Goal: Transaction & Acquisition: Purchase product/service

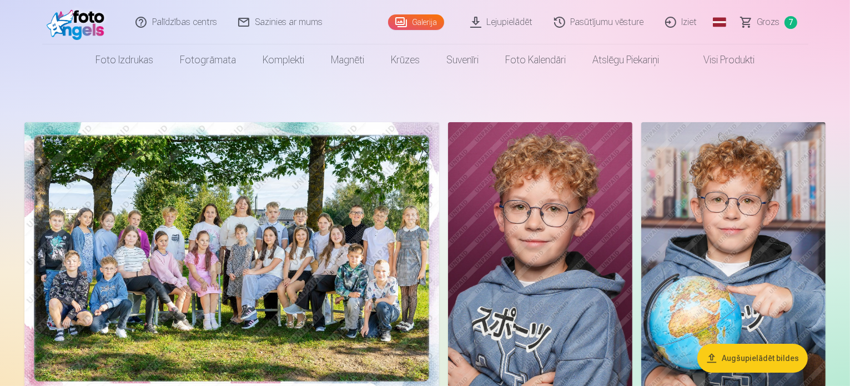
click at [780, 27] on link "Grozs 7" at bounding box center [769, 22] width 78 height 44
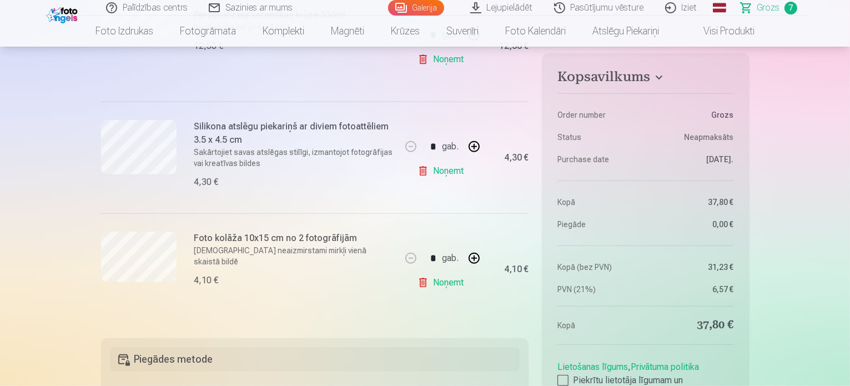
scroll to position [741, 0]
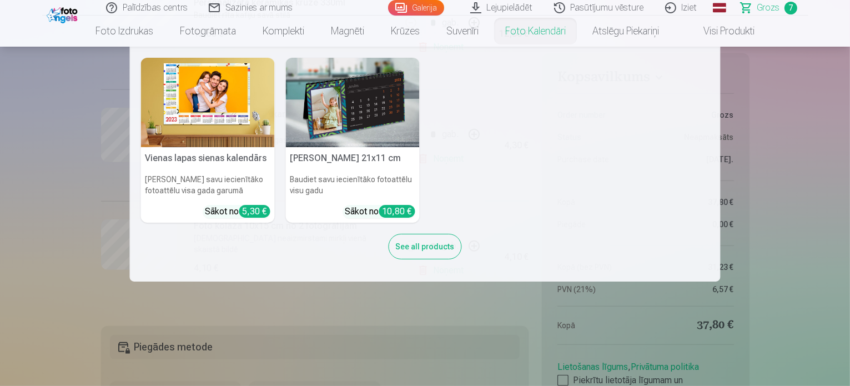
click at [220, 112] on img at bounding box center [208, 102] width 134 height 89
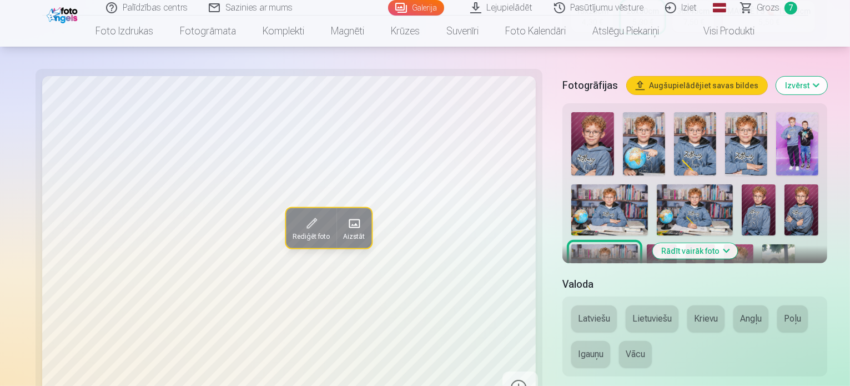
scroll to position [300, 0]
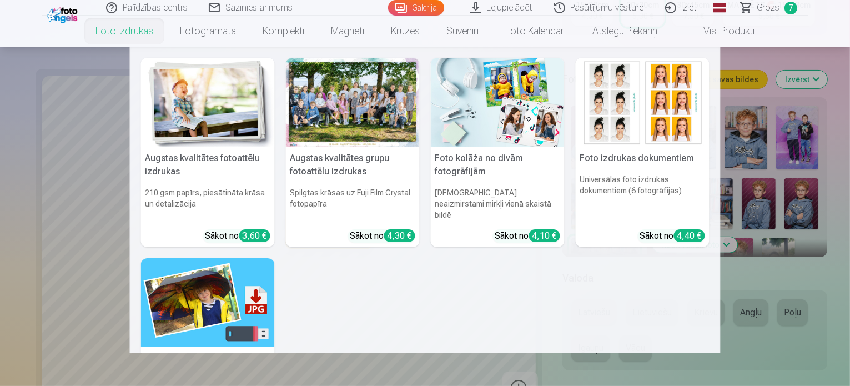
click at [646, 99] on img at bounding box center [643, 102] width 134 height 89
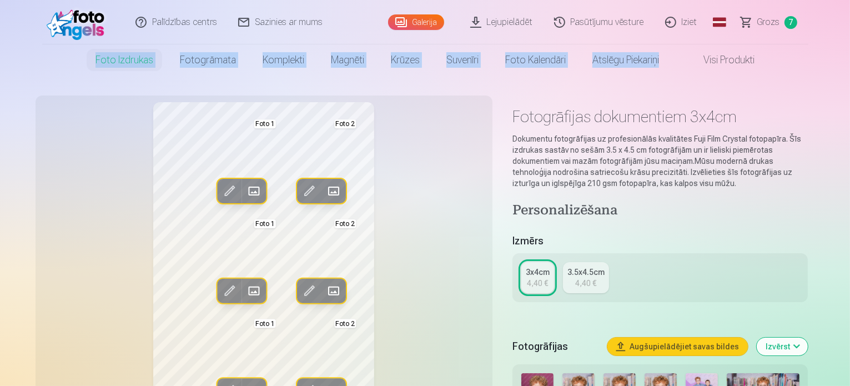
drag, startPoint x: 849, startPoint y: 31, endPoint x: 846, endPoint y: 49, distance: 18.5
click at [846, 49] on header "Palīdzības centrs Sazinies ar mums Galerija Lejupielādēt Pasūtījumu vēsture Izi…" at bounding box center [425, 37] width 850 height 75
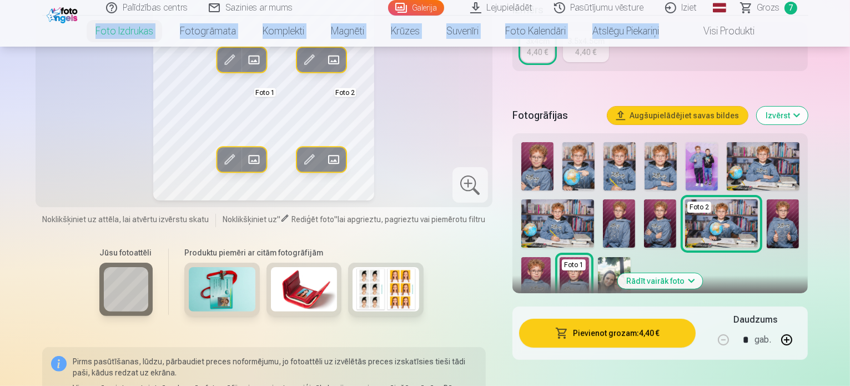
scroll to position [237, 0]
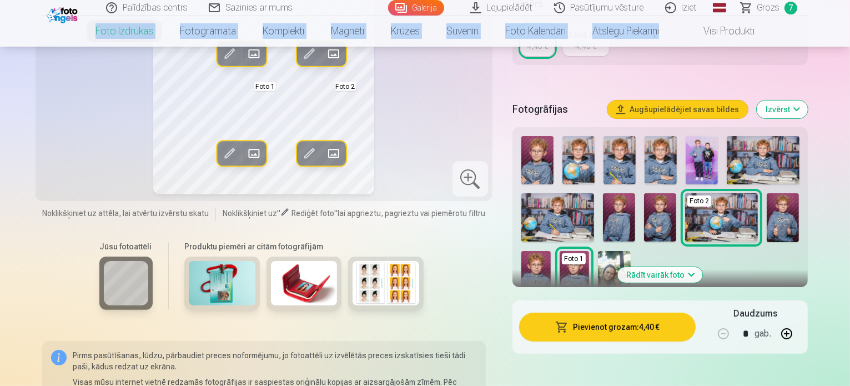
click at [677, 168] on img at bounding box center [660, 160] width 32 height 48
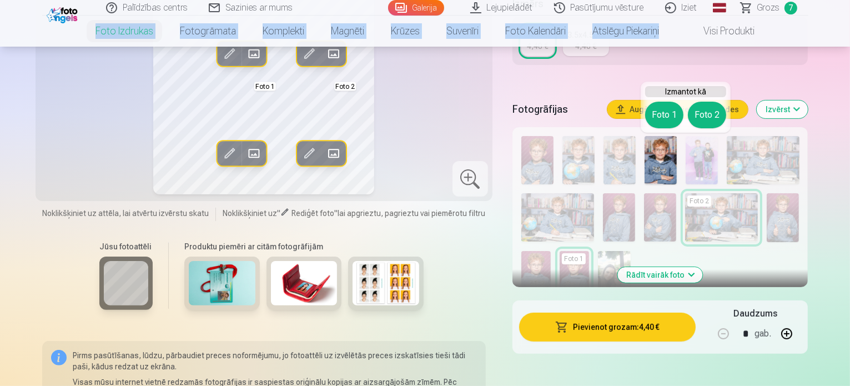
click at [662, 107] on button "Foto 1" at bounding box center [664, 115] width 38 height 27
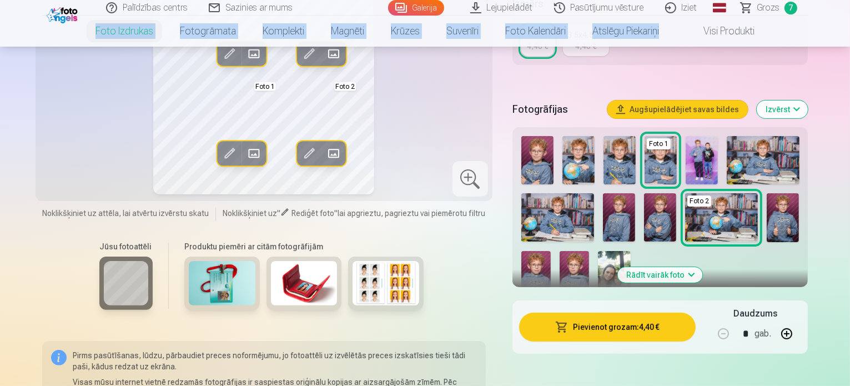
click at [545, 165] on img at bounding box center [537, 160] width 32 height 48
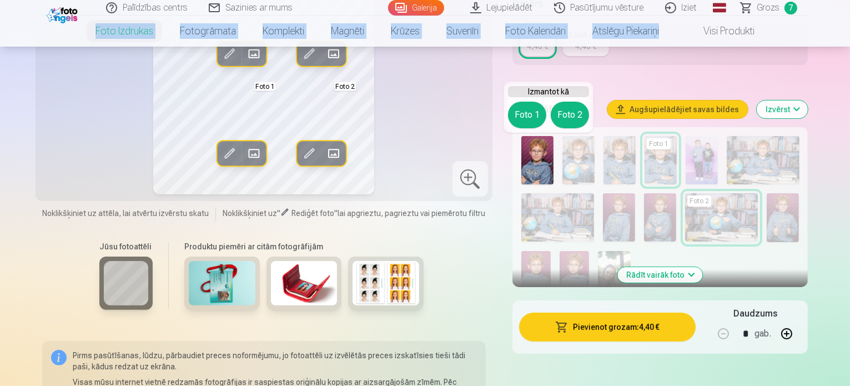
click at [567, 111] on button "Foto 2" at bounding box center [570, 115] width 38 height 27
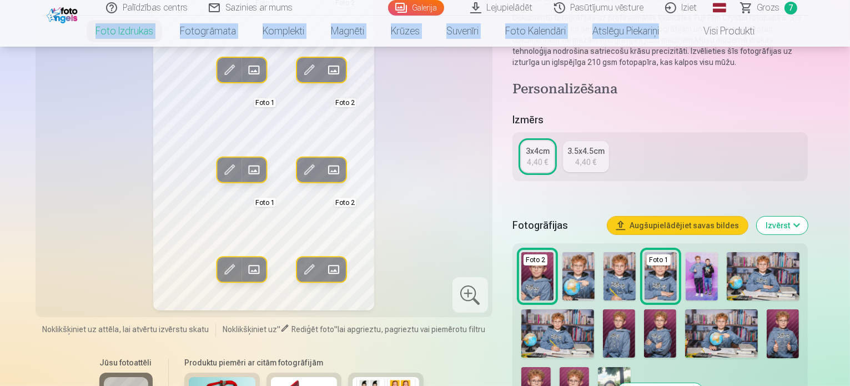
scroll to position [127, 0]
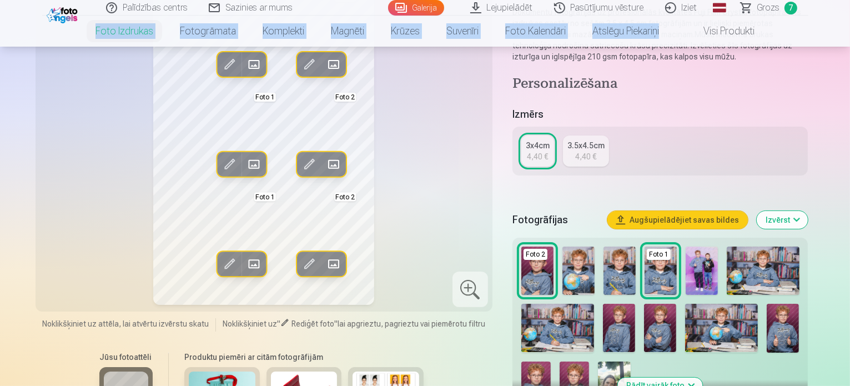
click at [664, 340] on img at bounding box center [660, 328] width 32 height 48
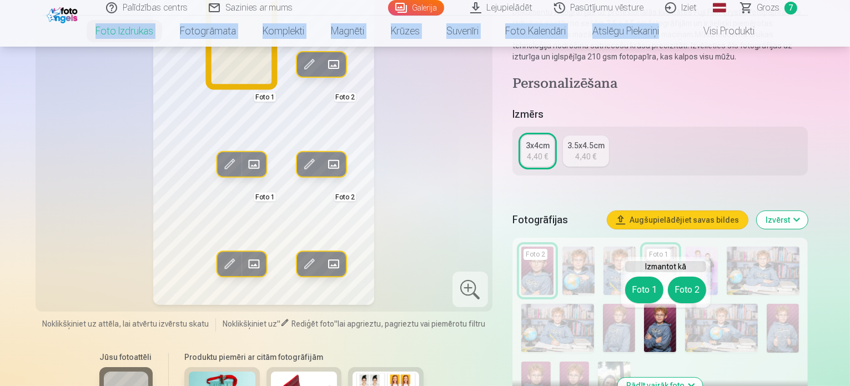
click at [633, 288] on button "Foto 1" at bounding box center [644, 289] width 38 height 27
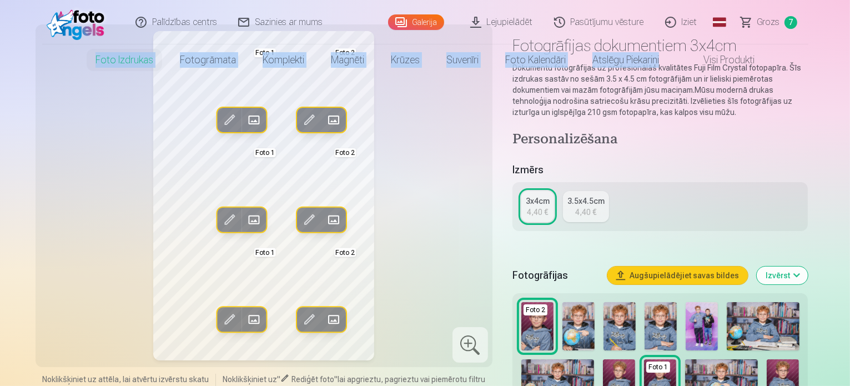
scroll to position [0, 0]
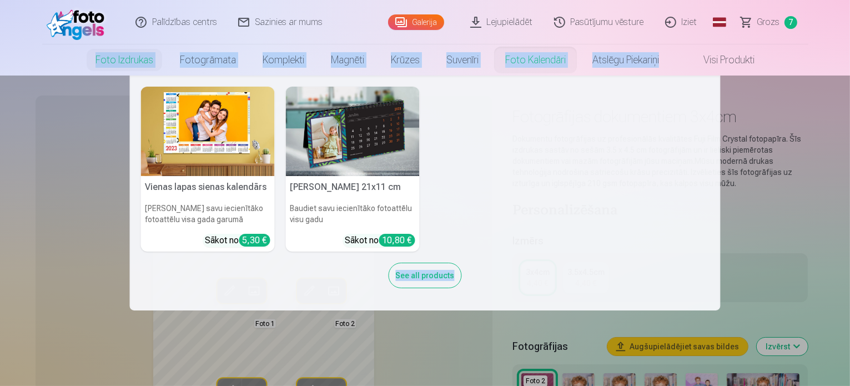
click at [238, 144] on img at bounding box center [208, 131] width 134 height 89
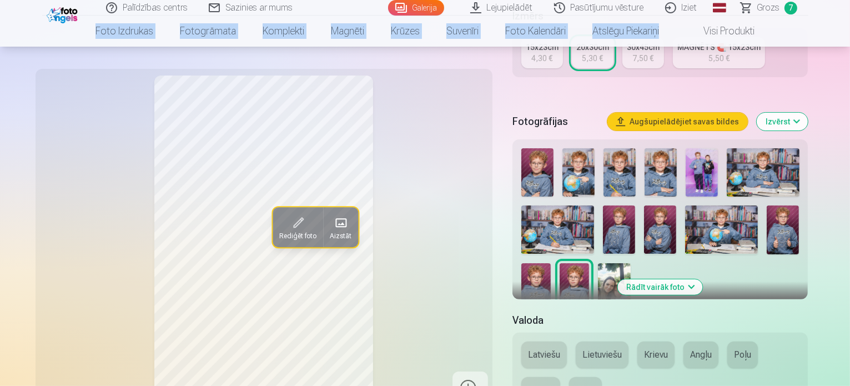
scroll to position [235, 0]
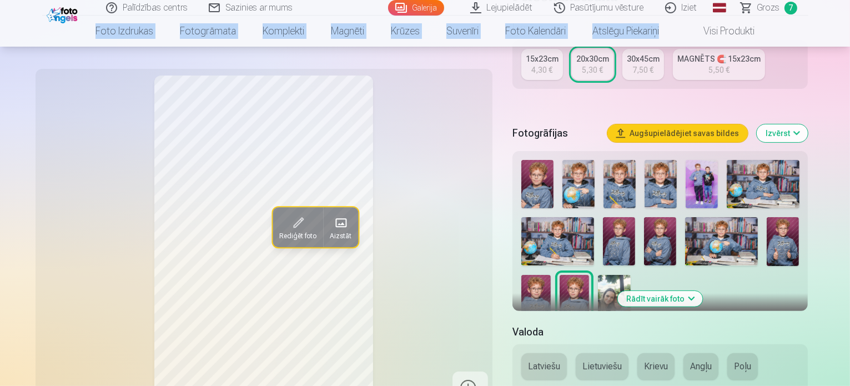
click at [598, 291] on img at bounding box center [614, 297] width 33 height 44
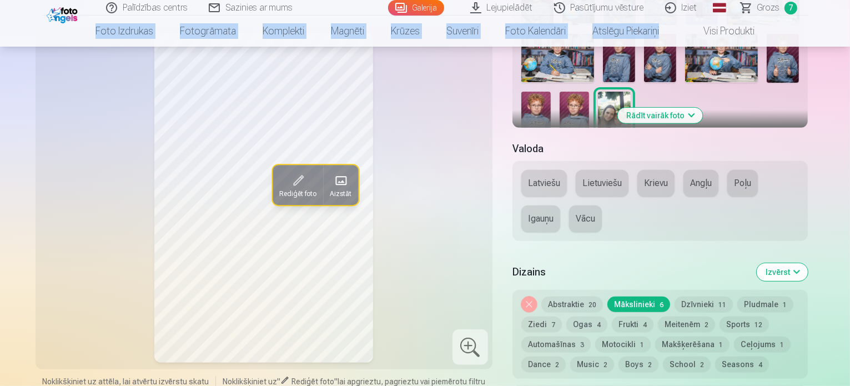
scroll to position [430, 0]
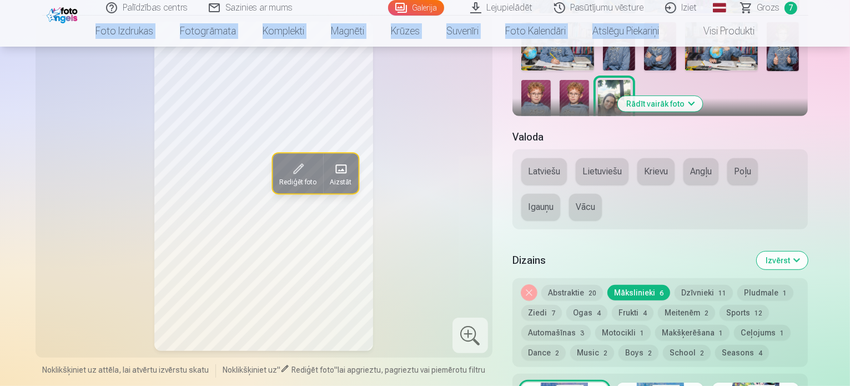
click at [566, 305] on button "Ogas 4" at bounding box center [586, 313] width 41 height 16
click at [612, 305] on button "Frukti 4" at bounding box center [633, 313] width 42 height 16
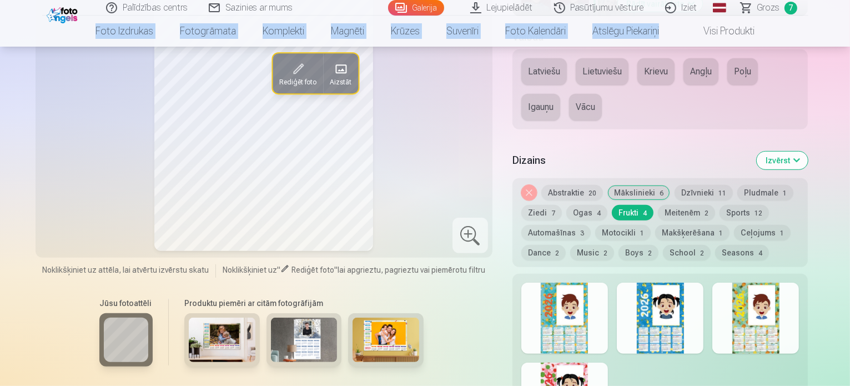
scroll to position [577, 0]
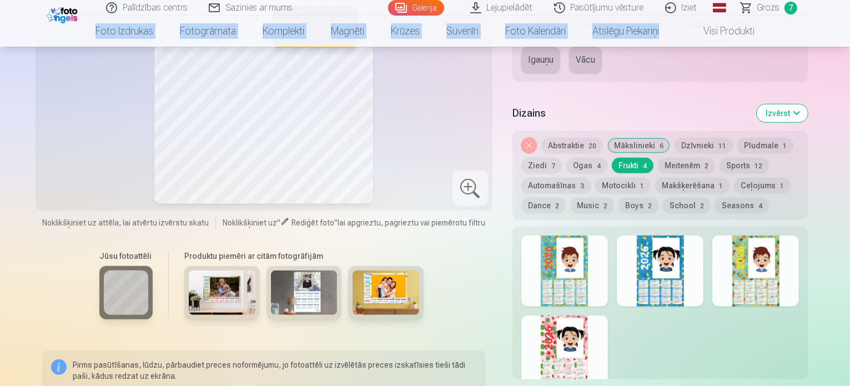
click at [566, 158] on button "Ogas 4" at bounding box center [586, 166] width 41 height 16
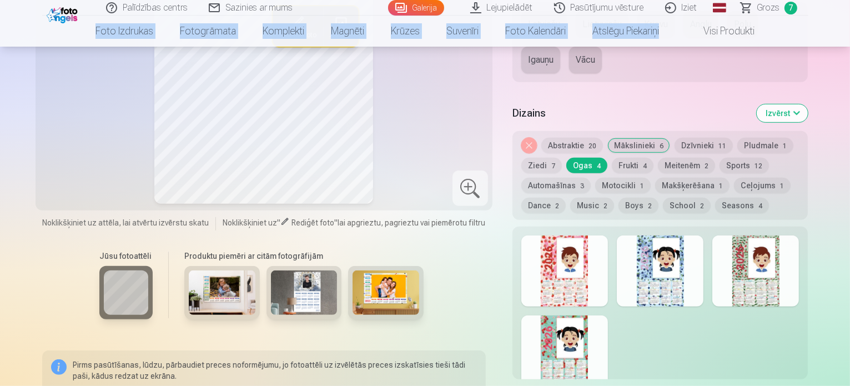
click at [618, 198] on button "Boys 2" at bounding box center [638, 206] width 40 height 16
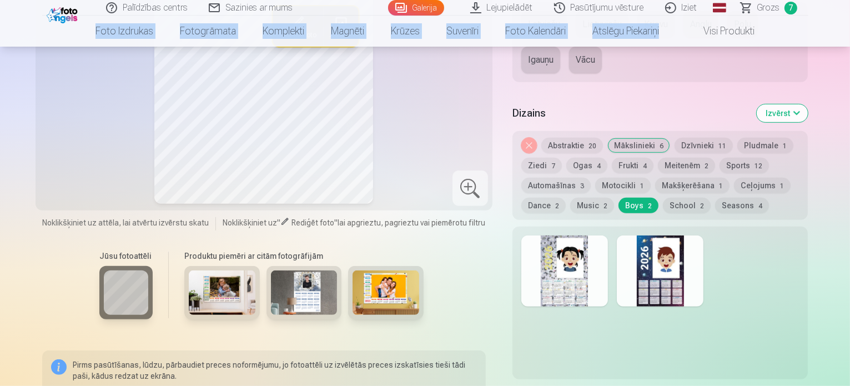
click at [663, 198] on button "School 2" at bounding box center [687, 206] width 48 height 16
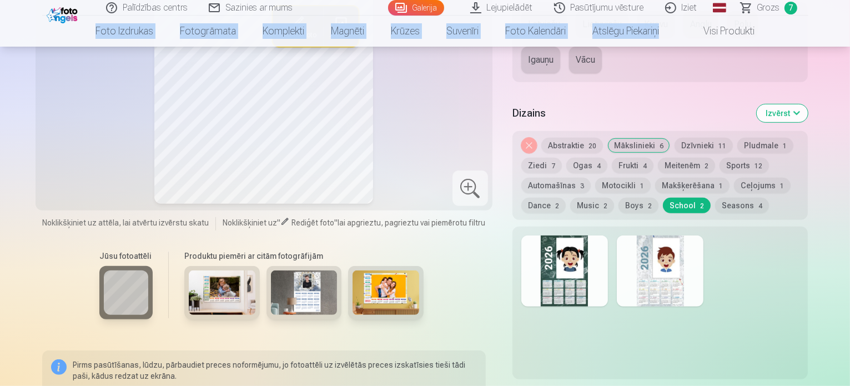
click at [715, 198] on button "Seasons 4" at bounding box center [742, 206] width 54 height 16
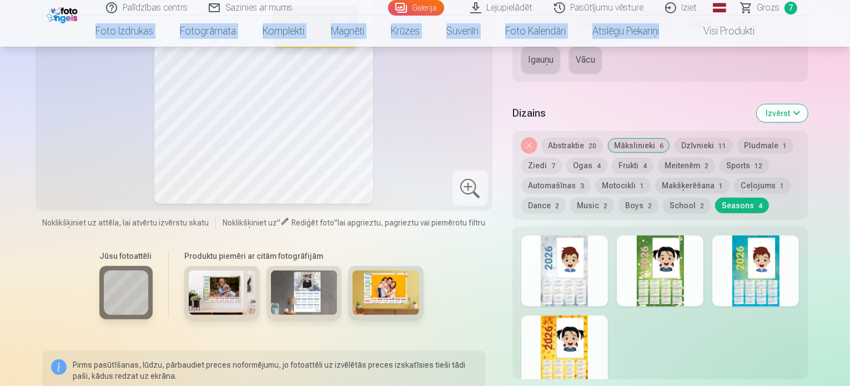
click at [614, 198] on button "Music 2" at bounding box center [592, 206] width 44 height 16
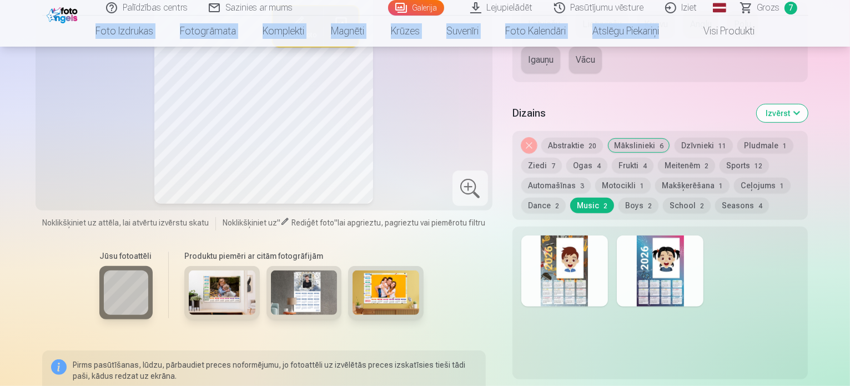
click at [768, 138] on button "Pludmale 1" at bounding box center [765, 146] width 56 height 16
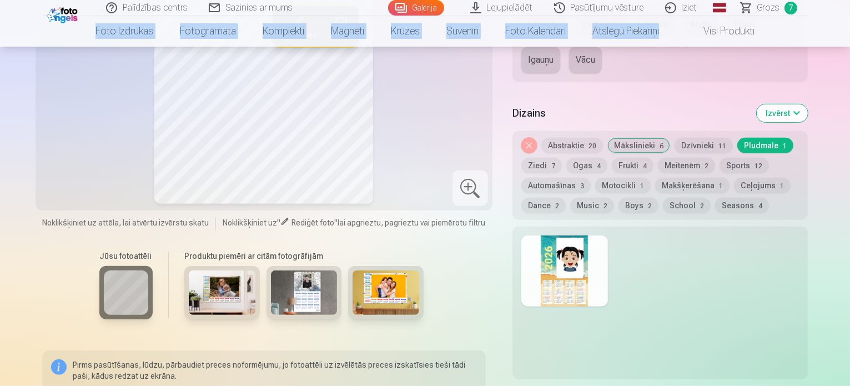
click at [724, 142] on span "11" at bounding box center [722, 146] width 8 height 8
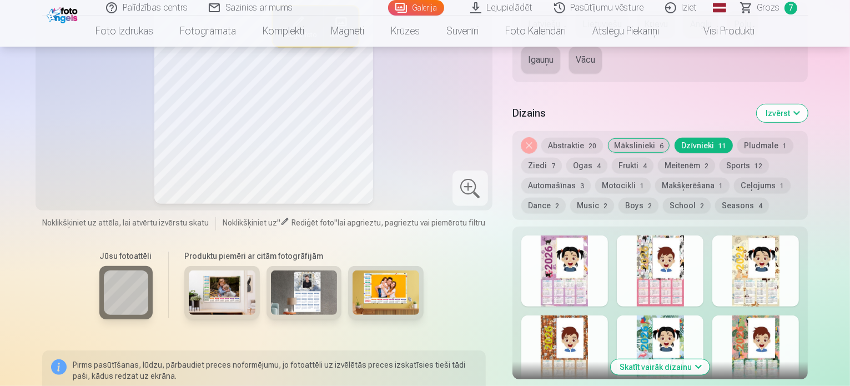
click at [678, 250] on div at bounding box center [660, 270] width 87 height 71
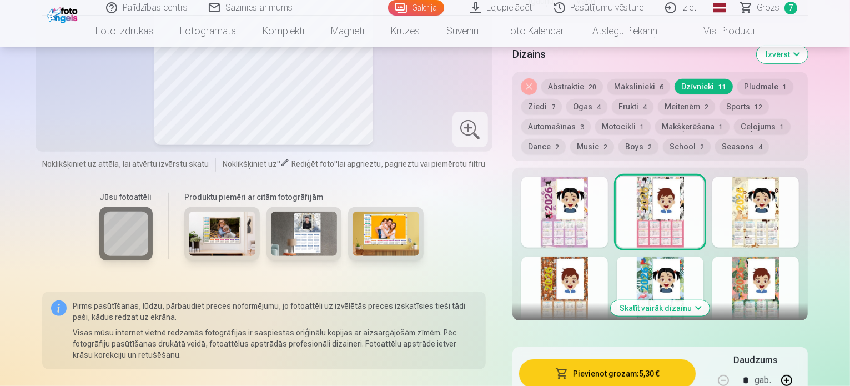
scroll to position [648, 0]
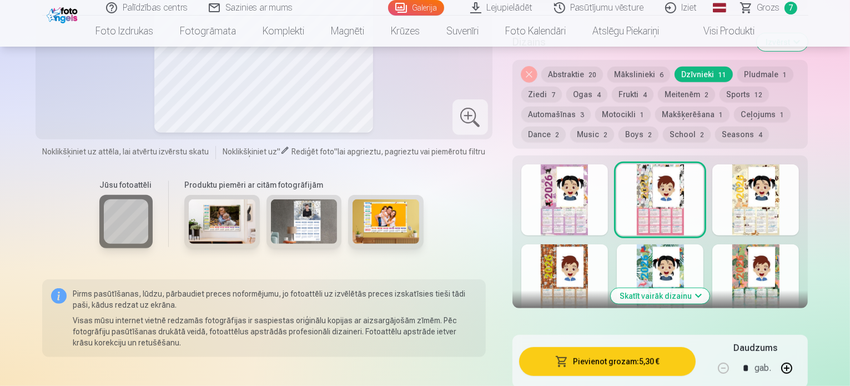
click at [603, 350] on button "Pievienot grozam : 5,30 €" at bounding box center [607, 361] width 177 height 29
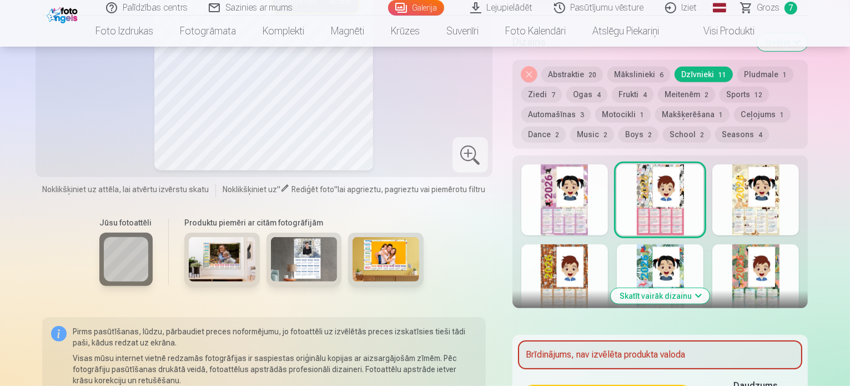
click at [389, 250] on img at bounding box center [385, 259] width 67 height 44
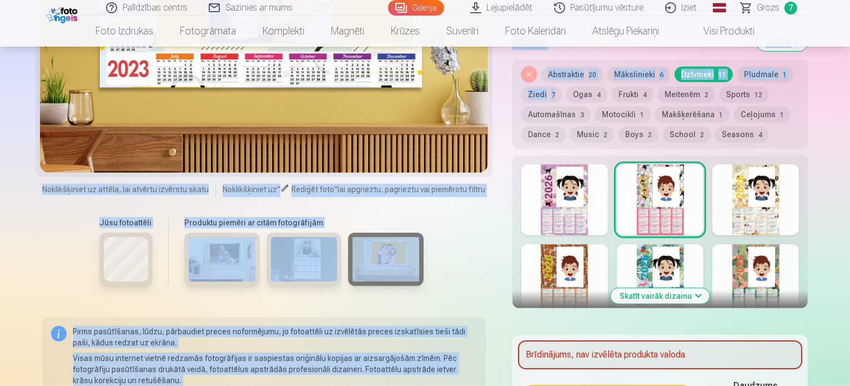
drag, startPoint x: 849, startPoint y: 64, endPoint x: 844, endPoint y: 45, distance: 19.5
click at [808, 60] on div "Noņemiet dizainu Abstraktie 20 Mākslinieki 6 Dzīvnieki 11 Pludmale 1 Ziedi 7 Og…" at bounding box center [660, 104] width 296 height 89
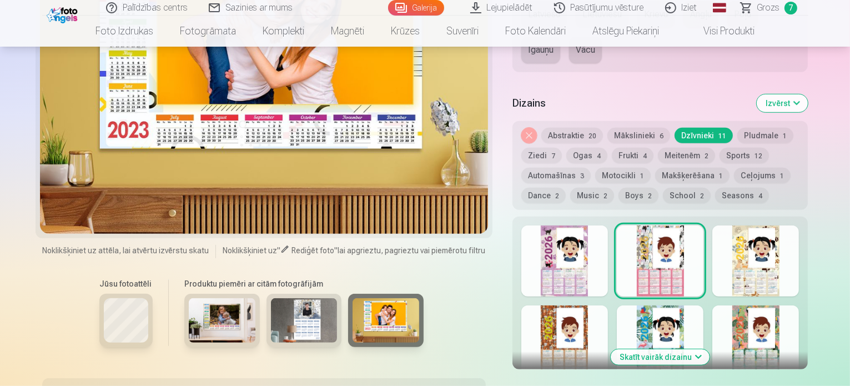
scroll to position [593, 0]
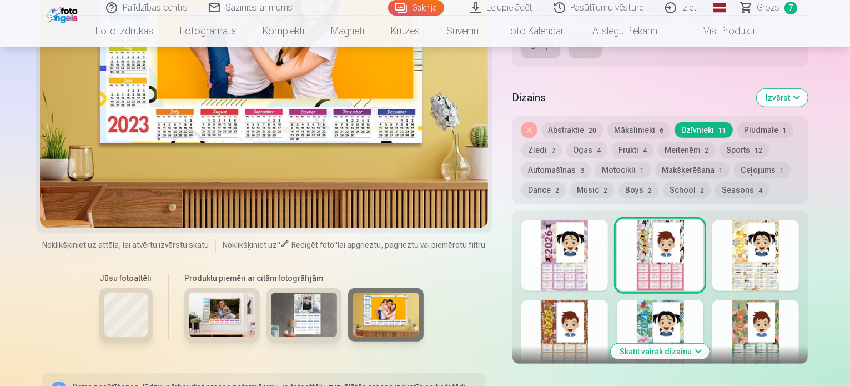
click at [671, 229] on div at bounding box center [660, 255] width 87 height 71
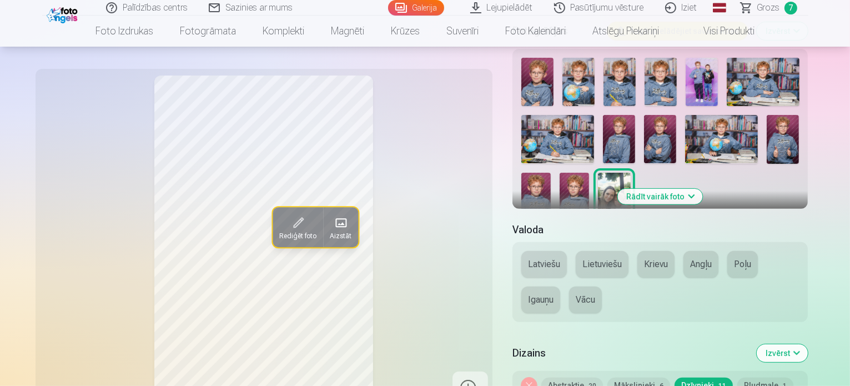
scroll to position [344, 0]
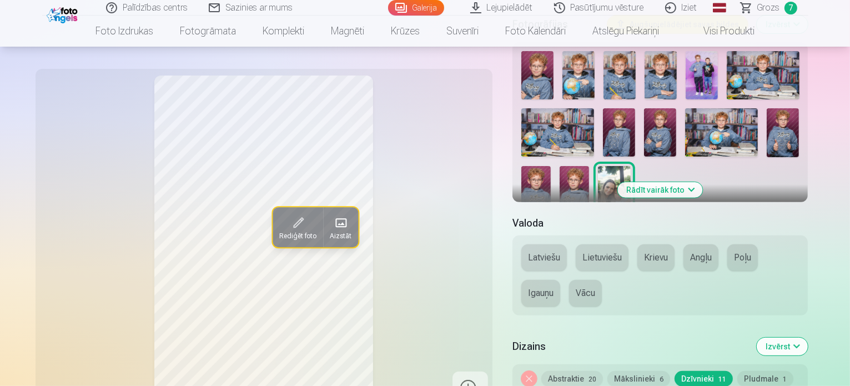
click at [562, 248] on button "Latviešu" at bounding box center [544, 257] width 46 height 27
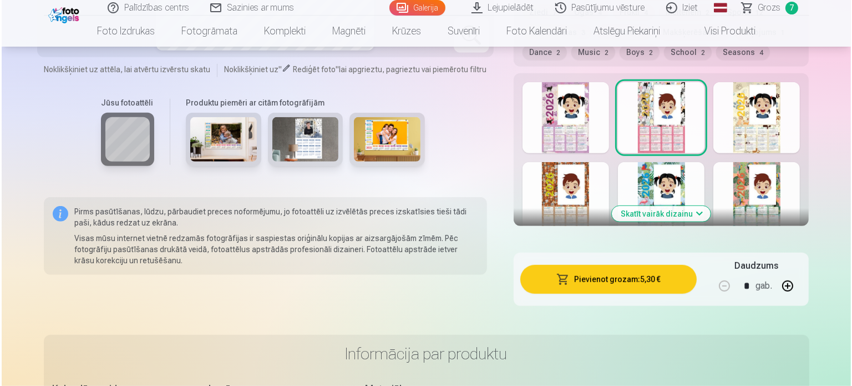
scroll to position [736, 0]
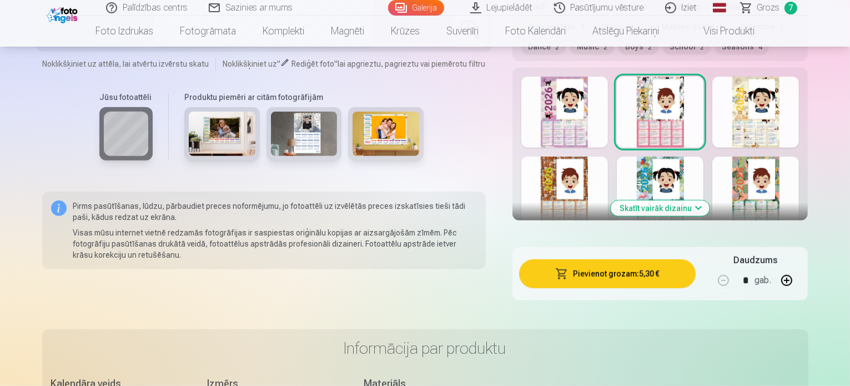
click at [618, 259] on button "Pievienot grozam : 5,30 €" at bounding box center [607, 273] width 177 height 29
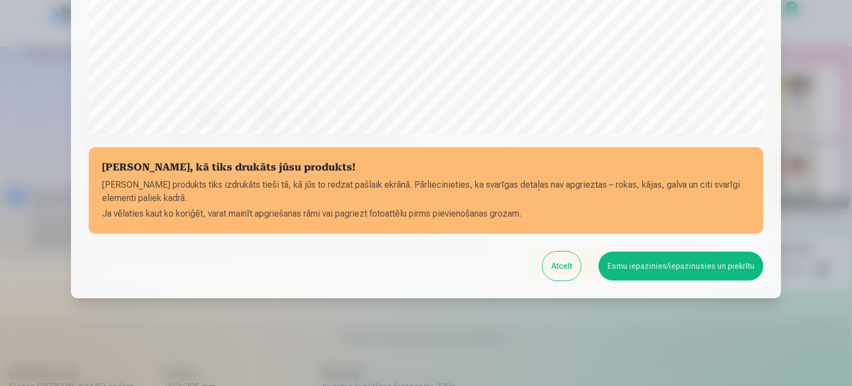
scroll to position [413, 0]
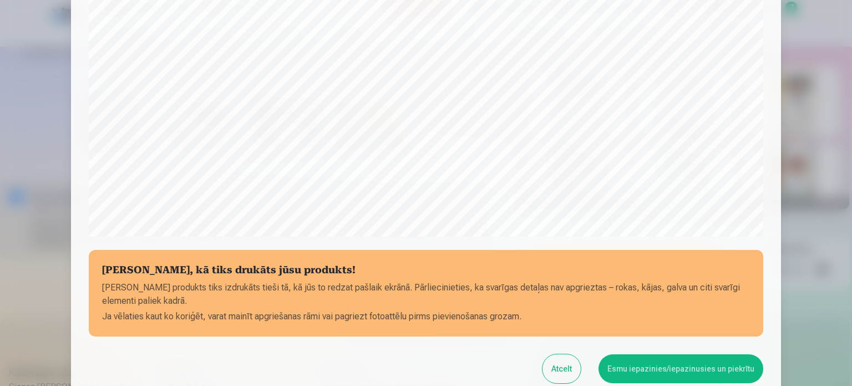
scroll to position [311, 0]
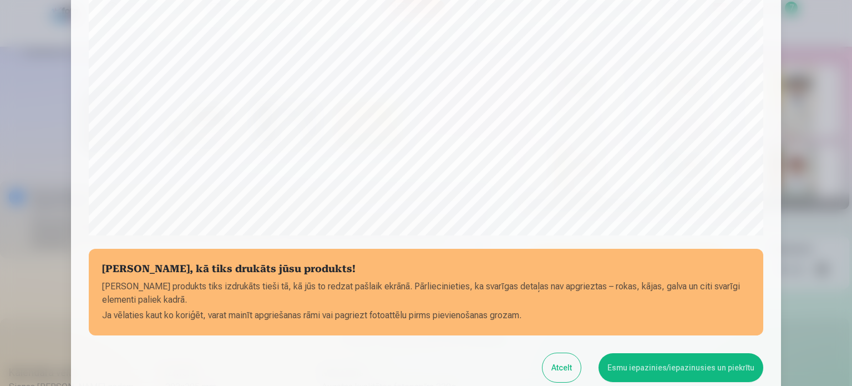
click at [722, 368] on button "Esmu iepazinies/iepazinusies un piekrītu" at bounding box center [681, 367] width 165 height 29
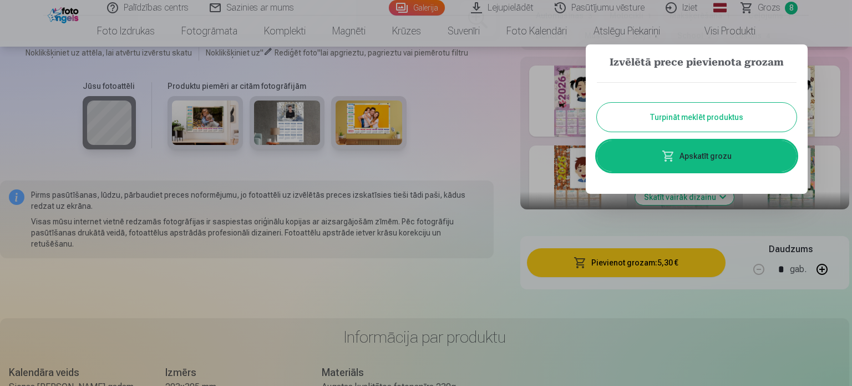
click at [724, 160] on link "Apskatīt grozu" at bounding box center [697, 155] width 200 height 31
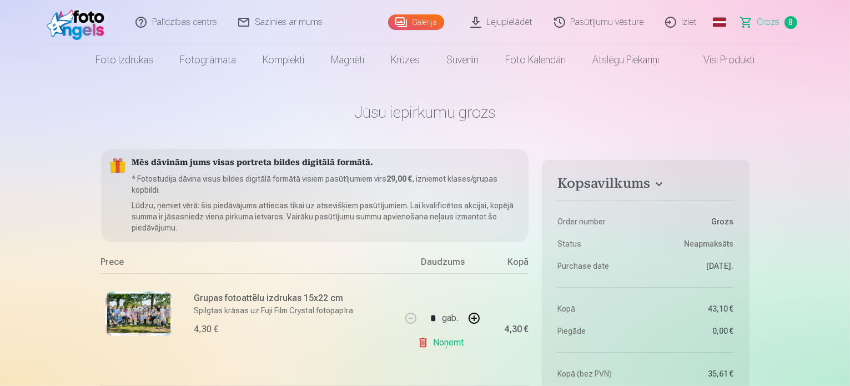
click at [775, 19] on span "Grozs" at bounding box center [768, 22] width 23 height 13
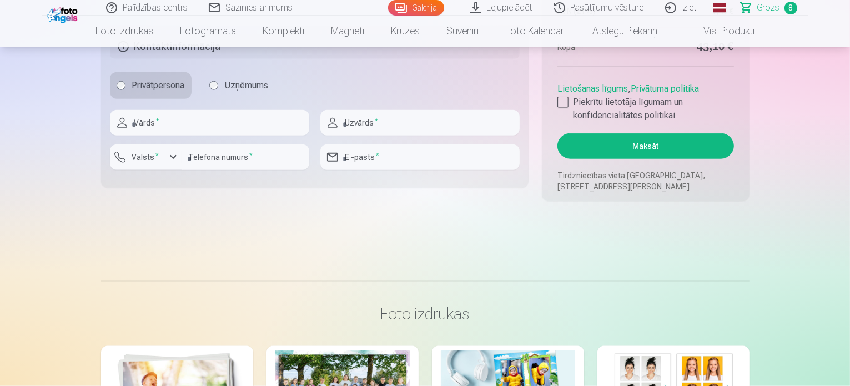
scroll to position [1353, 0]
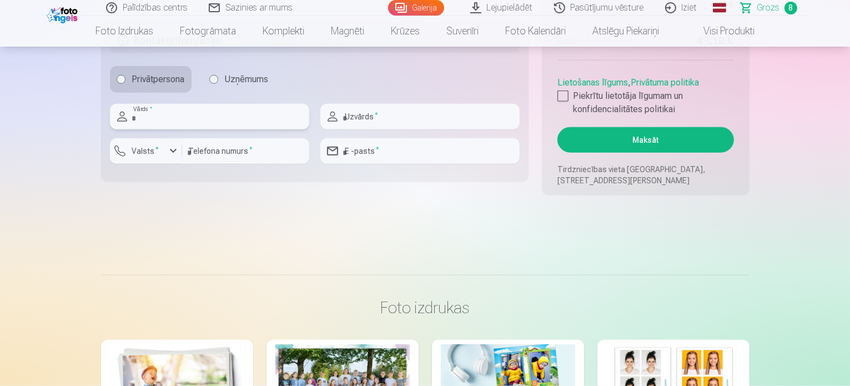
click at [187, 120] on input "text" at bounding box center [209, 117] width 199 height 26
type input "****"
click at [391, 111] on input "text" at bounding box center [419, 117] width 199 height 26
type input "*****"
click at [274, 153] on input "number" at bounding box center [245, 151] width 127 height 26
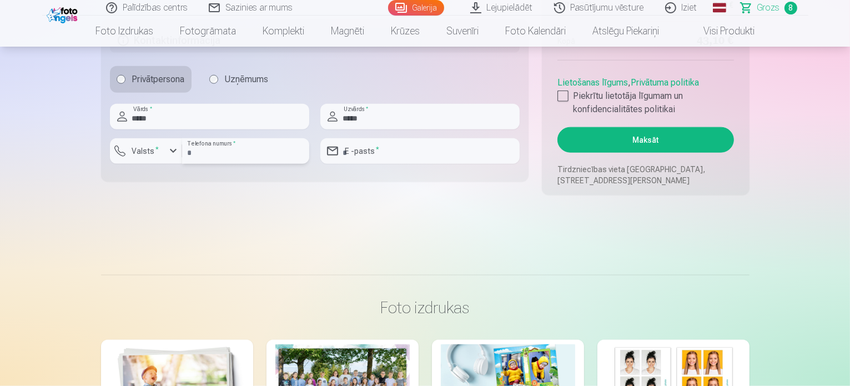
type input "********"
click at [173, 150] on div "button" at bounding box center [173, 150] width 13 height 13
click at [181, 174] on li "+371 Latvija" at bounding box center [158, 177] width 79 height 22
click at [413, 155] on input "email" at bounding box center [419, 151] width 199 height 26
type input "**********"
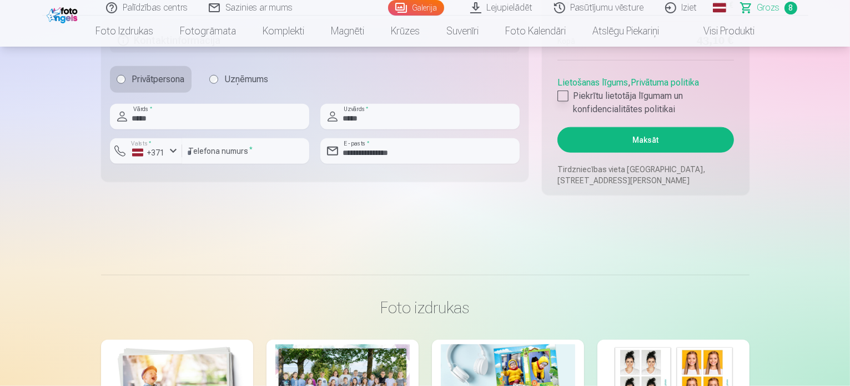
click at [562, 93] on div at bounding box center [562, 95] width 11 height 11
click at [614, 138] on button "Maksāt" at bounding box center [645, 140] width 176 height 26
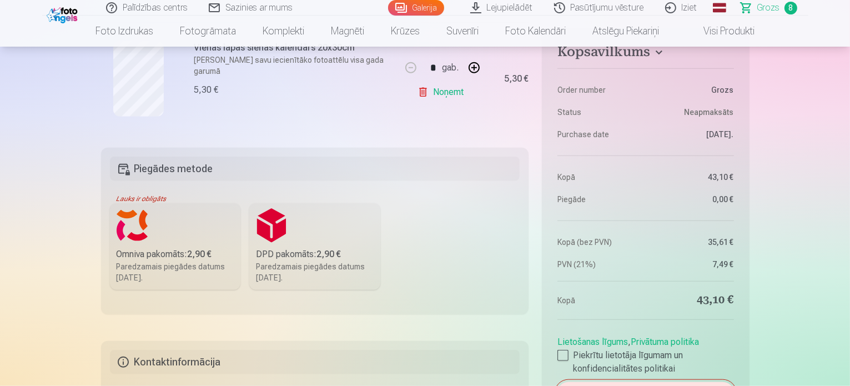
scroll to position [1050, 0]
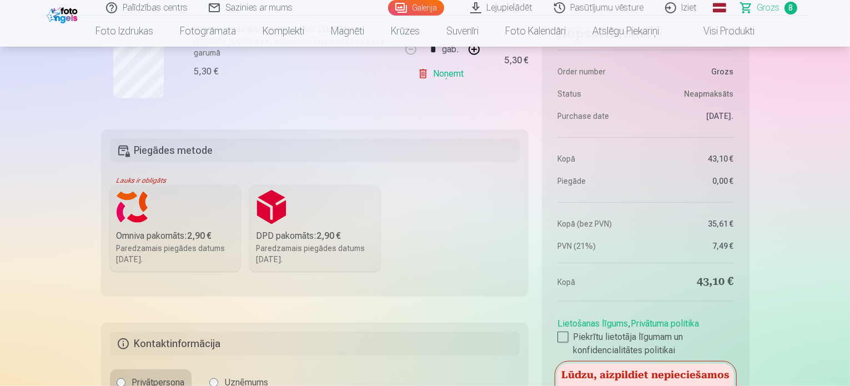
click at [178, 218] on label "Omniva pakomāts : 2,90 € Paredzamais piegādes datums 25.10.2025." at bounding box center [175, 228] width 131 height 87
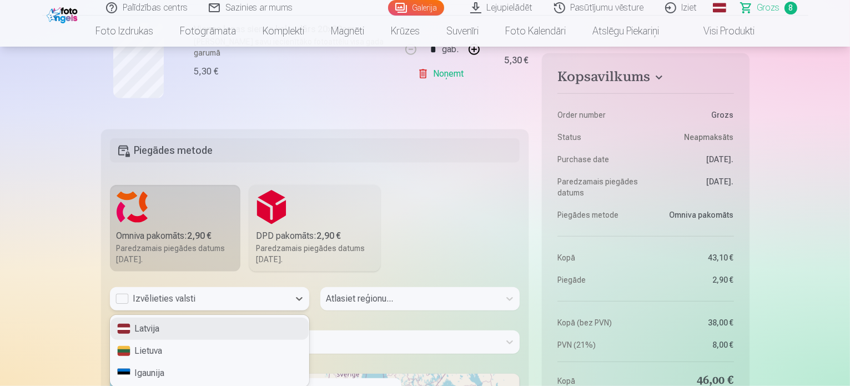
click at [129, 304] on div "Izvēlieties valsti" at bounding box center [199, 298] width 168 height 13
click at [145, 325] on div "Latvija" at bounding box center [209, 328] width 198 height 22
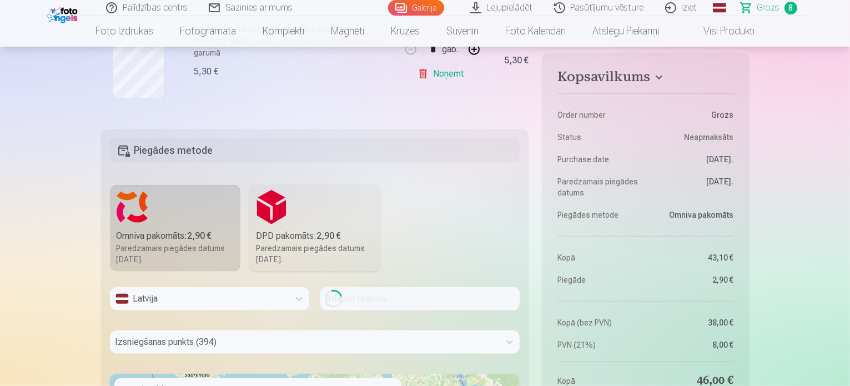
click at [382, 297] on div "Loading..." at bounding box center [419, 298] width 199 height 23
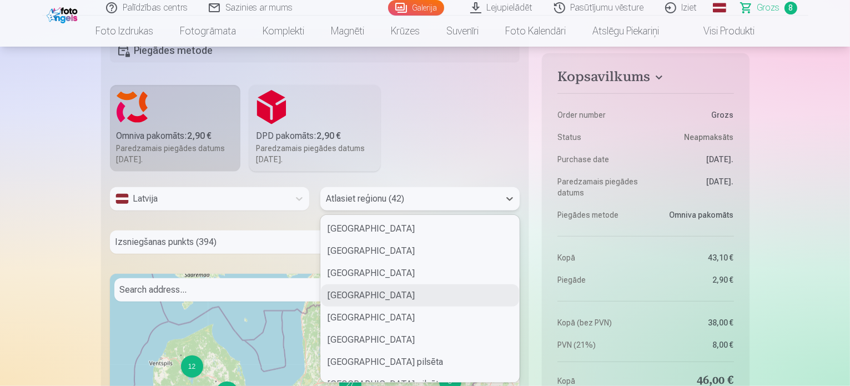
click at [382, 210] on div "42 results available. Use Up and Down to choose options, press Enter to select …" at bounding box center [419, 198] width 199 height 23
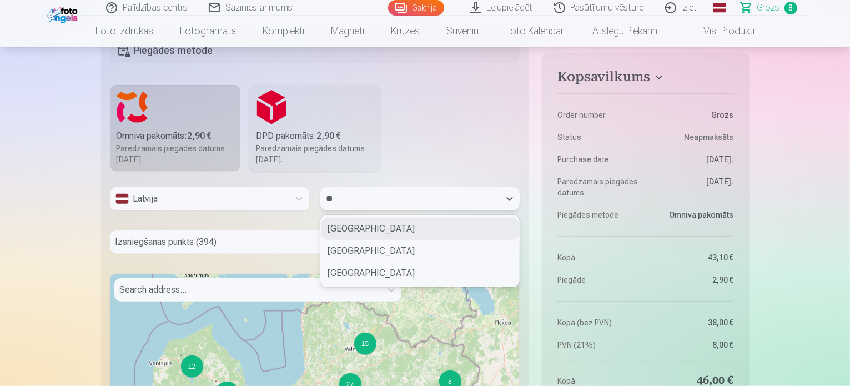
type input "***"
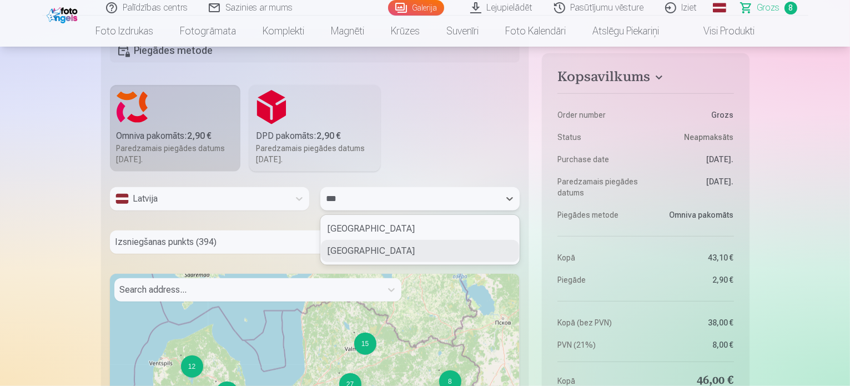
click at [389, 250] on div "Saldus novads" at bounding box center [420, 251] width 198 height 22
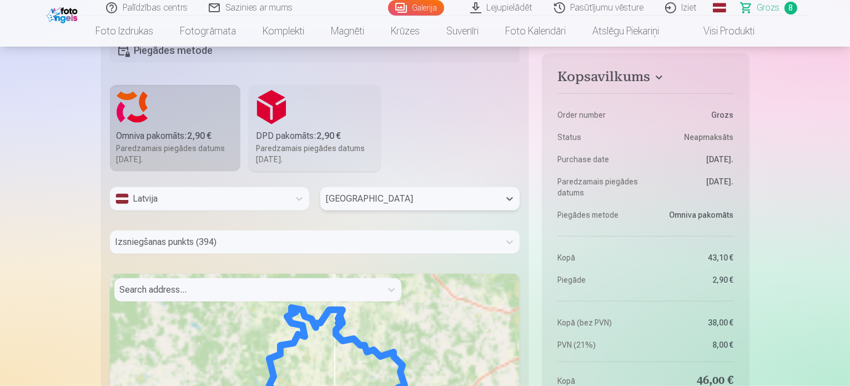
click at [389, 250] on div "Izsniegšanas punkts (394)" at bounding box center [315, 241] width 410 height 23
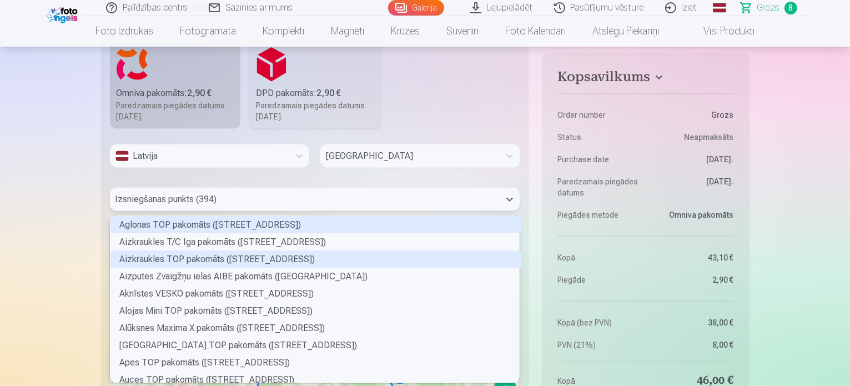
click at [389, 250] on div "Aizkraukles TOP pakomāts (Lāčplēša iela 7)" at bounding box center [315, 258] width 410 height 17
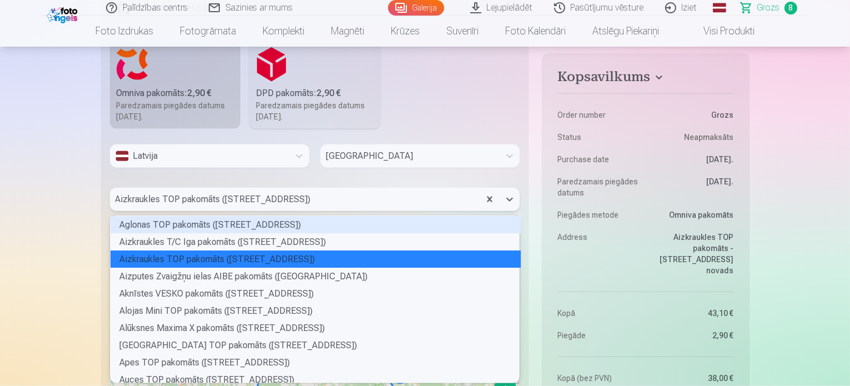
click at [357, 201] on div at bounding box center [294, 199] width 359 height 16
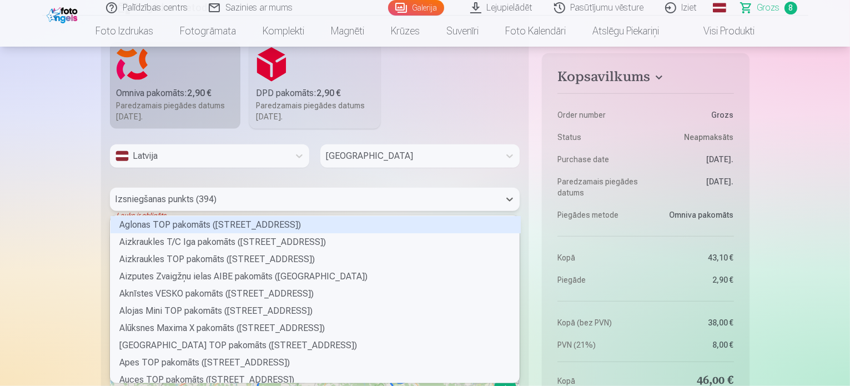
click at [364, 189] on div "Izsniegšanas punkts (394)" at bounding box center [305, 199] width 390 height 23
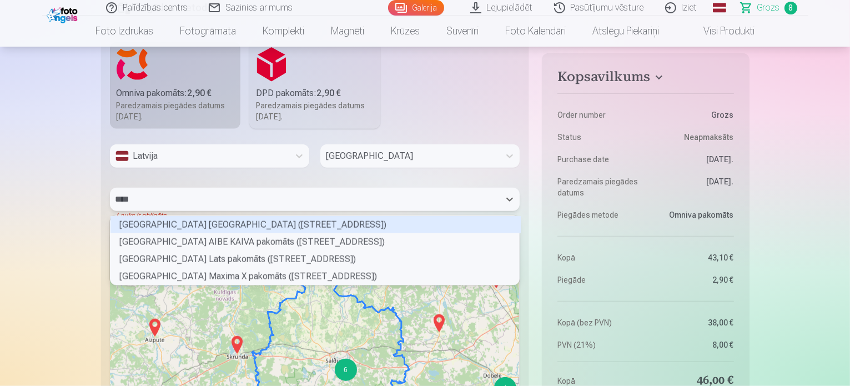
scroll to position [66, 406]
type input "******"
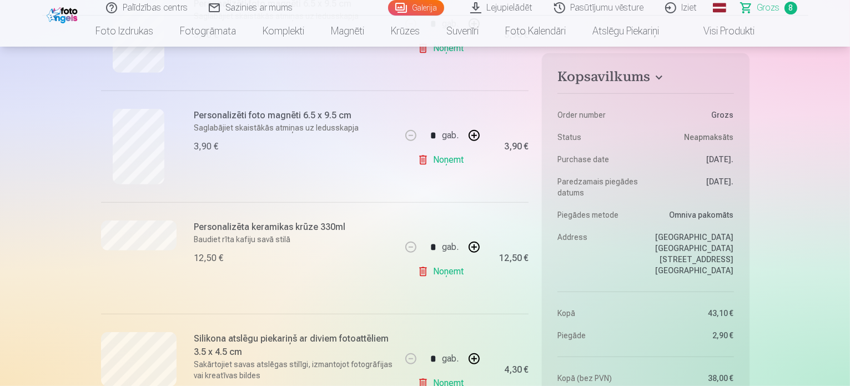
scroll to position [180, 0]
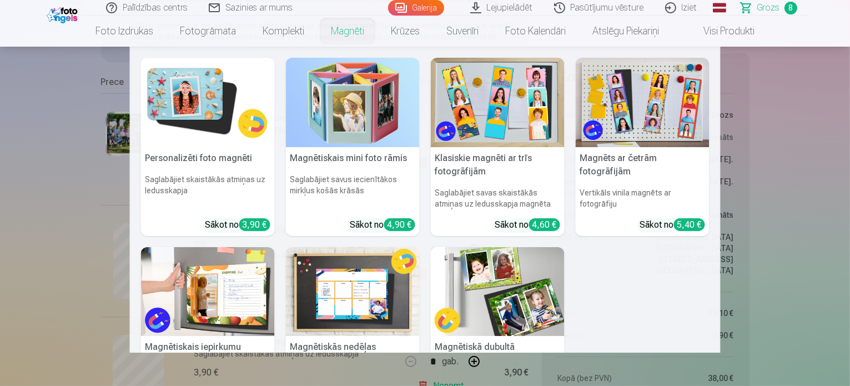
click at [338, 296] on img at bounding box center [353, 291] width 134 height 89
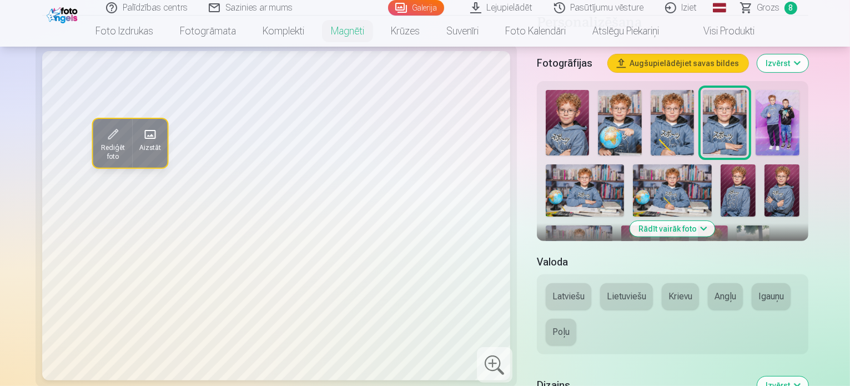
scroll to position [337, 0]
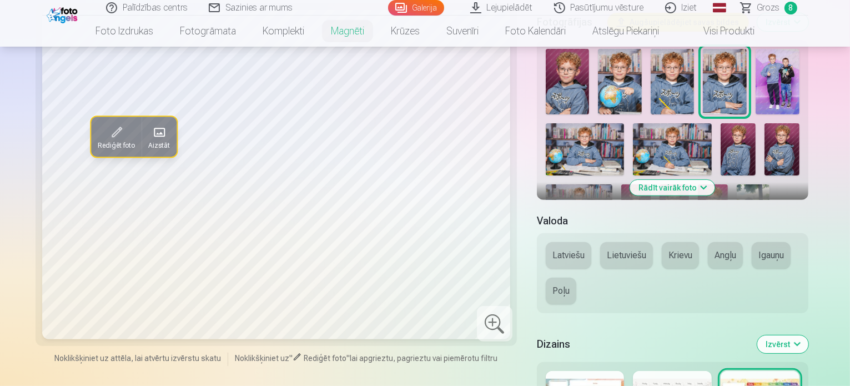
click at [700, 23] on link "Visi produkti" at bounding box center [719, 31] width 95 height 31
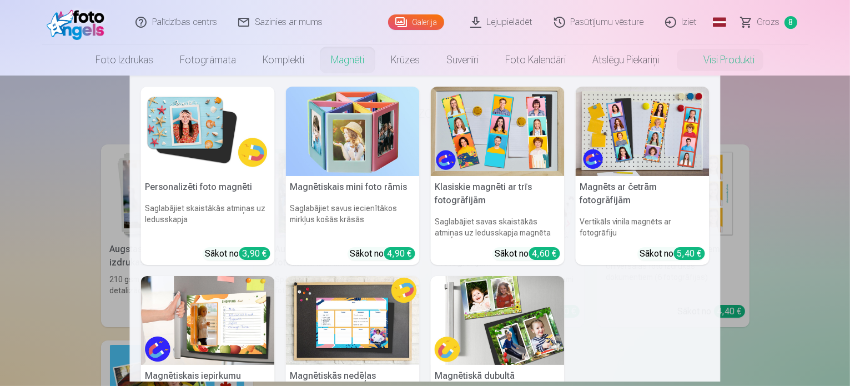
click at [341, 337] on img at bounding box center [353, 320] width 134 height 89
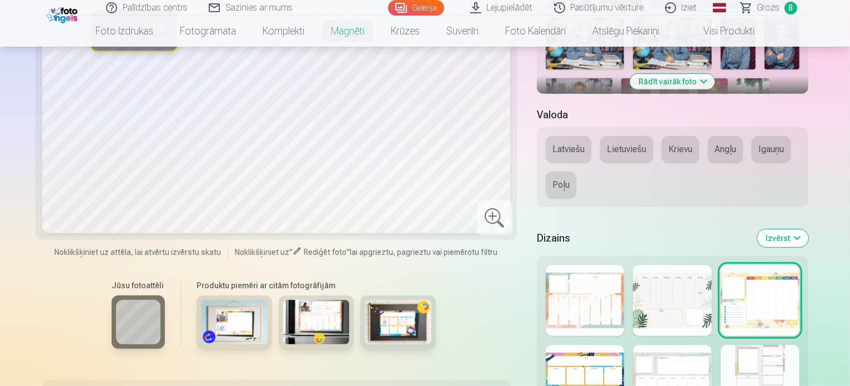
scroll to position [591, 0]
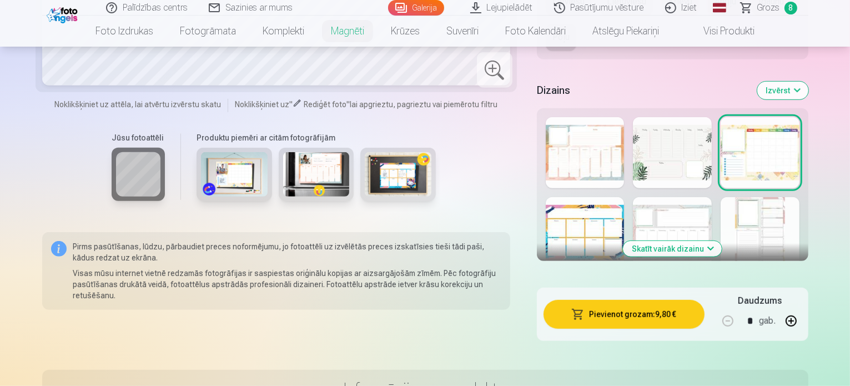
click at [697, 241] on button "Skatīt vairāk dizainu" at bounding box center [672, 249] width 99 height 16
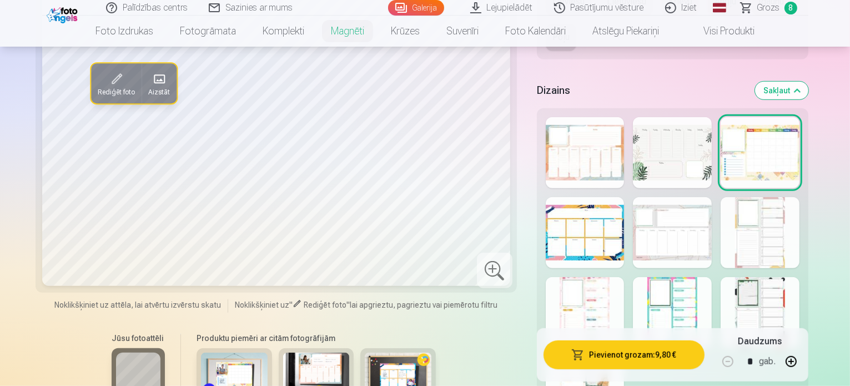
click at [697, 277] on div at bounding box center [672, 312] width 79 height 71
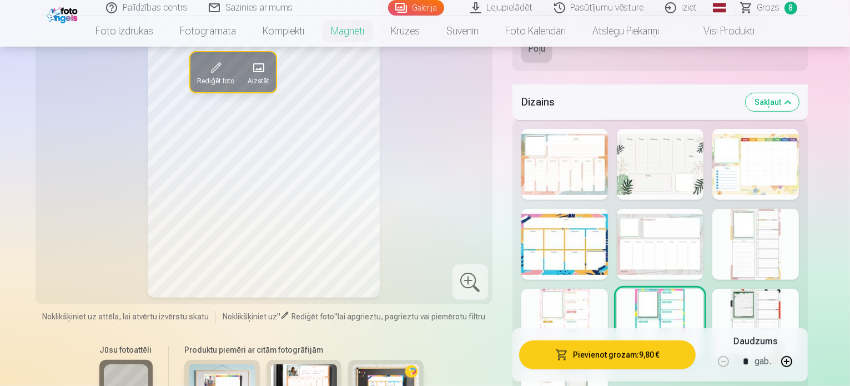
scroll to position [580, 0]
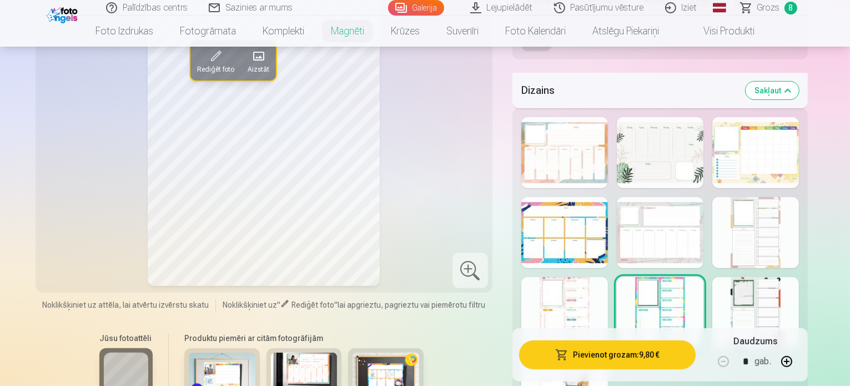
click at [600, 277] on div at bounding box center [564, 312] width 87 height 71
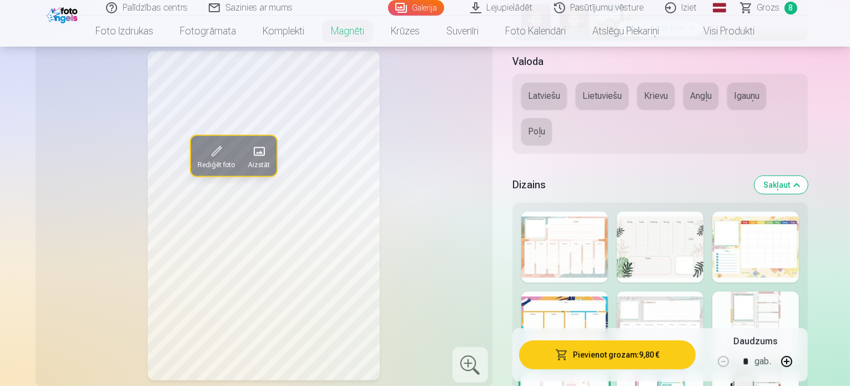
scroll to position [468, 0]
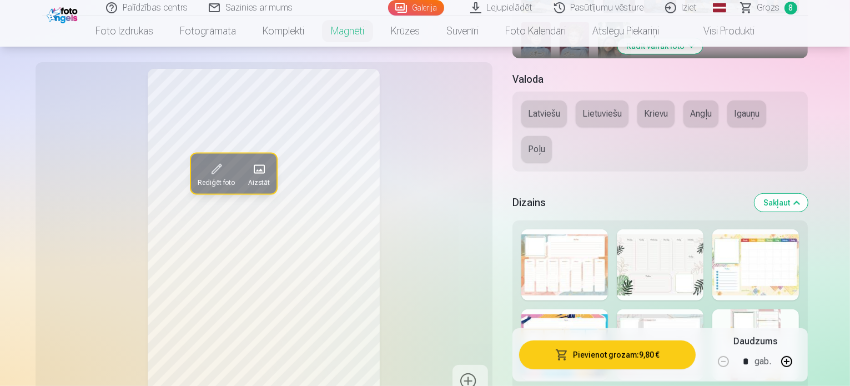
click at [587, 229] on div at bounding box center [564, 264] width 87 height 71
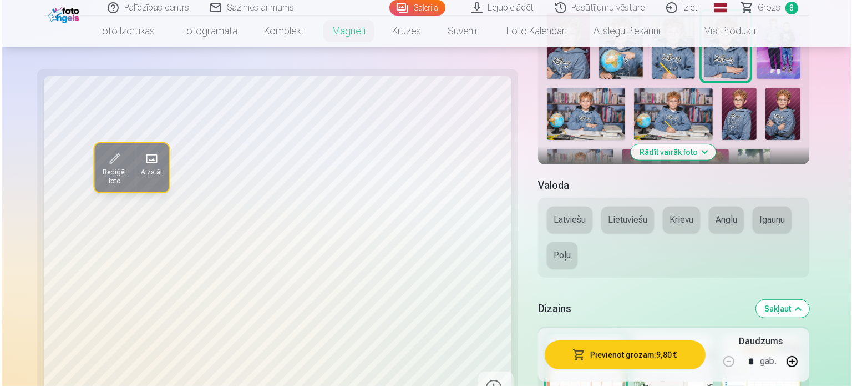
scroll to position [361, 0]
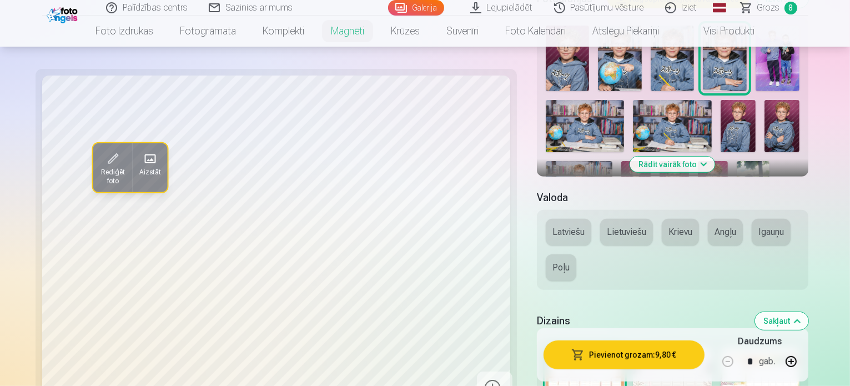
click at [546, 219] on button "Latviešu" at bounding box center [569, 232] width 46 height 27
click at [764, 100] on img at bounding box center [781, 126] width 35 height 52
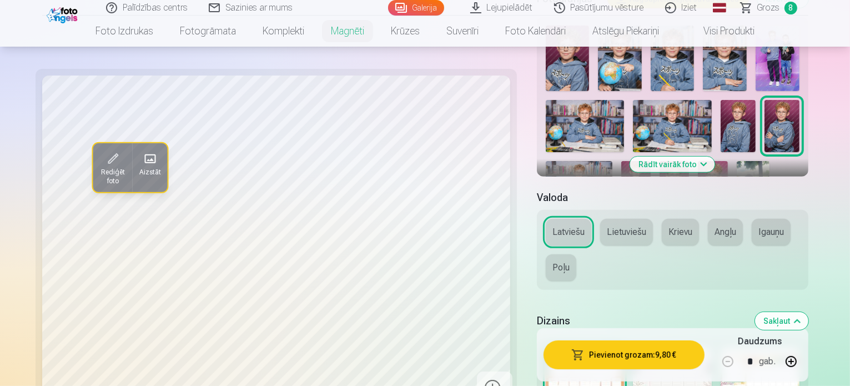
click at [698, 161] on img at bounding box center [712, 183] width 29 height 44
click at [581, 349] on button "Pievienot grozam : 9,80 €" at bounding box center [623, 354] width 161 height 29
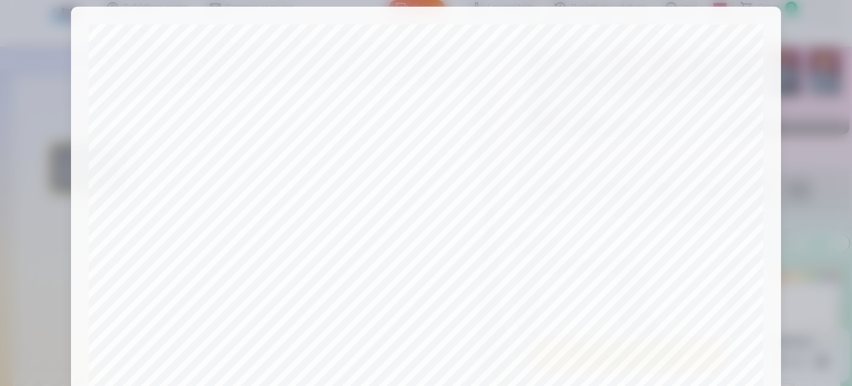
scroll to position [0, 0]
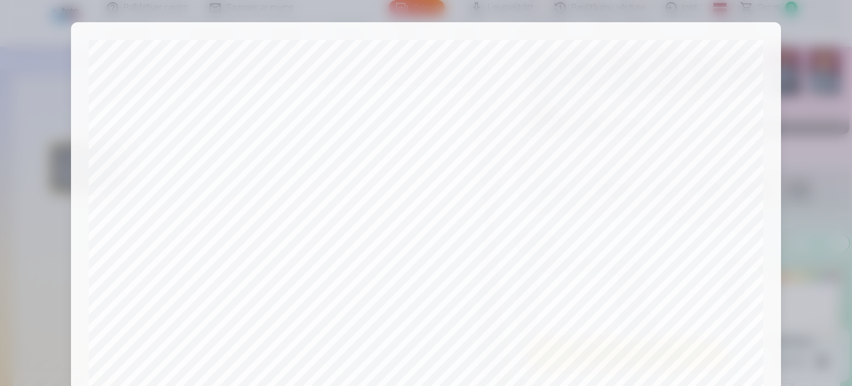
click at [767, 95] on div "Pārbaudiet, kā tiks drukāts jūsu produkts! Jūsu produkts tiks izdrukāts tieši t…" at bounding box center [426, 366] width 710 height 688
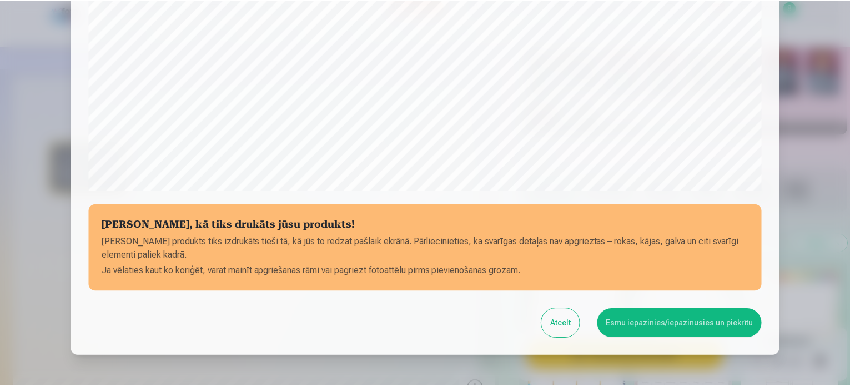
scroll to position [377, 0]
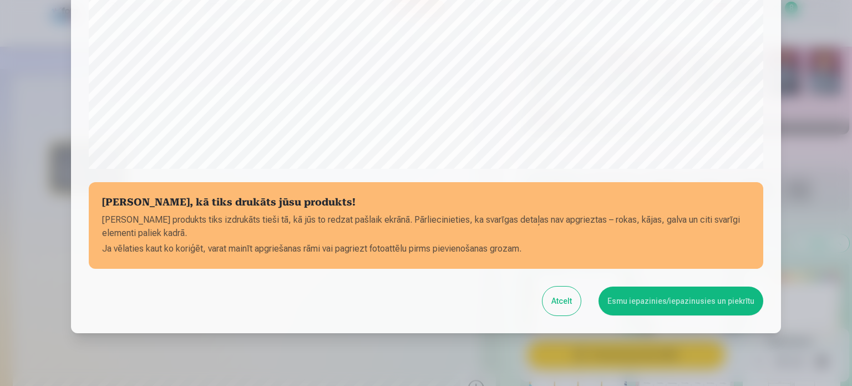
click at [555, 299] on button "Atcelt" at bounding box center [562, 300] width 38 height 29
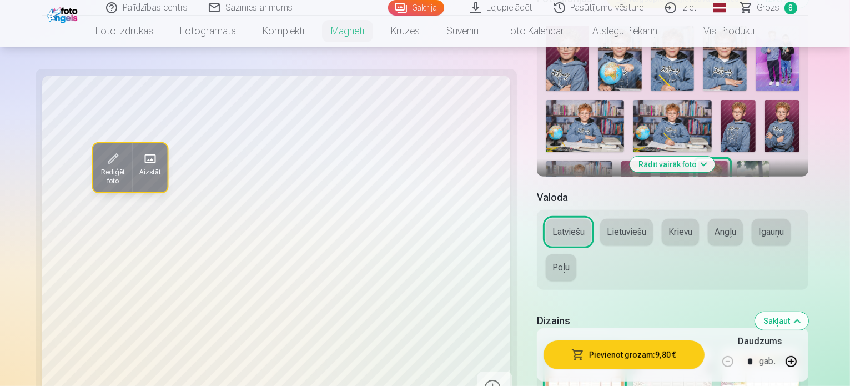
click at [690, 347] on div at bounding box center [672, 382] width 79 height 71
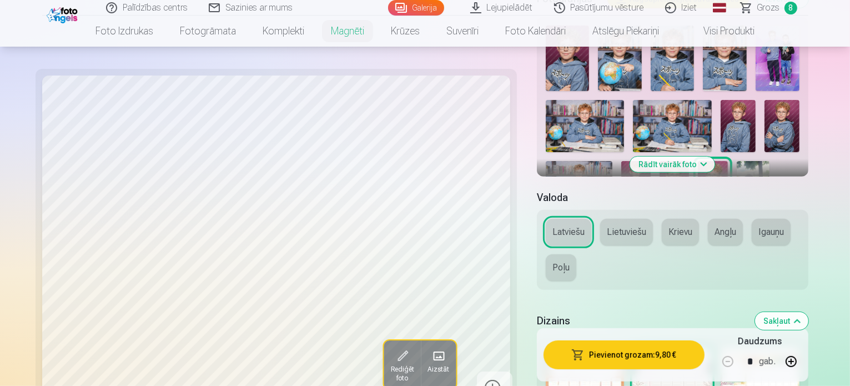
click at [793, 347] on div at bounding box center [759, 382] width 79 height 71
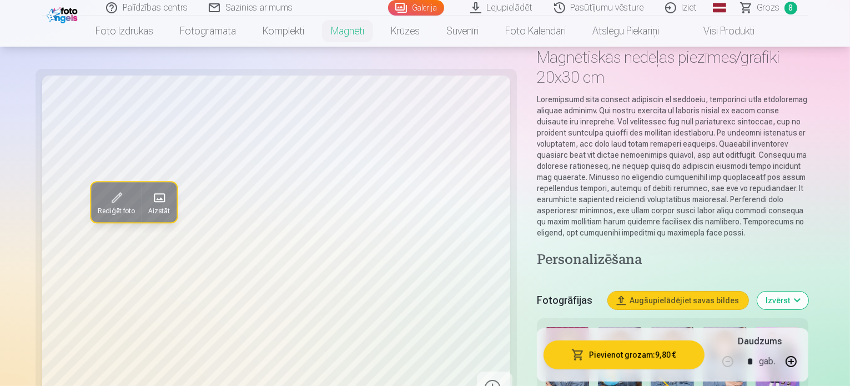
scroll to position [0, 0]
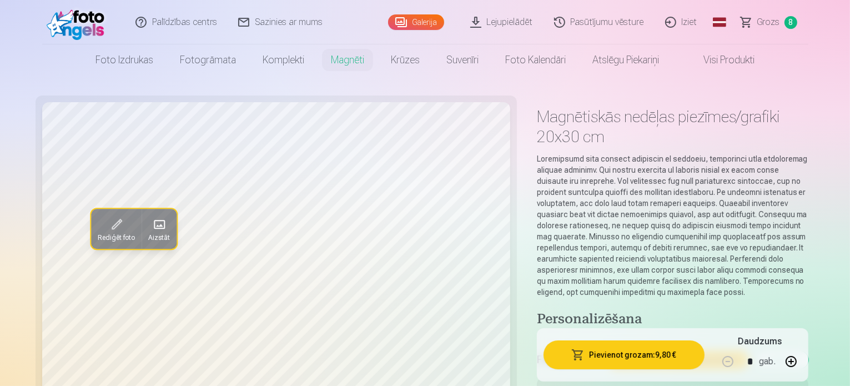
click at [781, 23] on link "Grozs 8" at bounding box center [769, 22] width 78 height 44
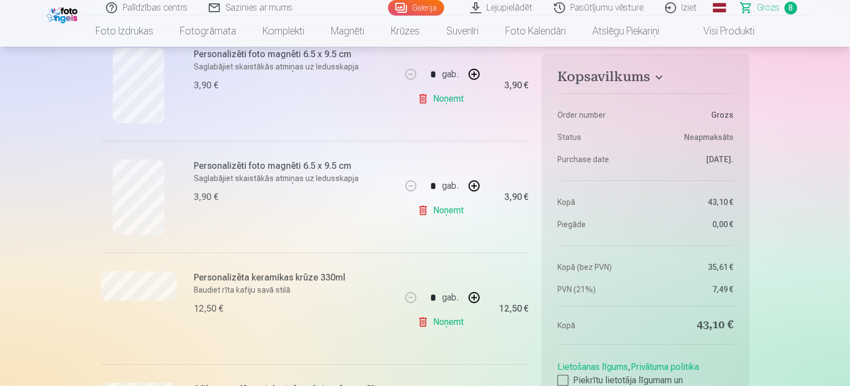
scroll to position [473, 0]
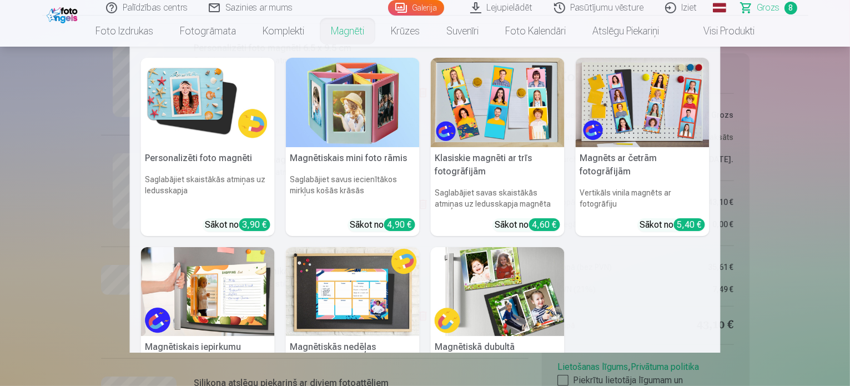
click at [331, 294] on img at bounding box center [353, 291] width 134 height 89
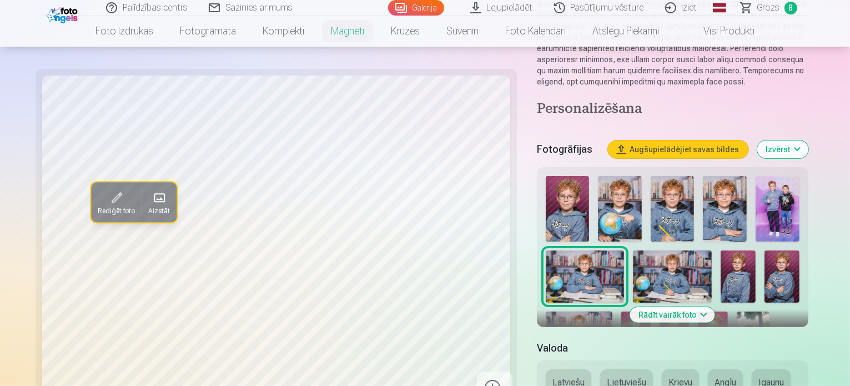
scroll to position [216, 0]
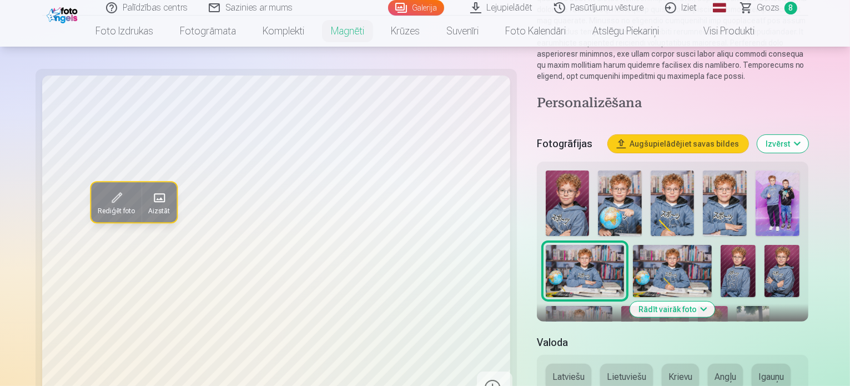
click at [633, 245] on img at bounding box center [672, 271] width 79 height 52
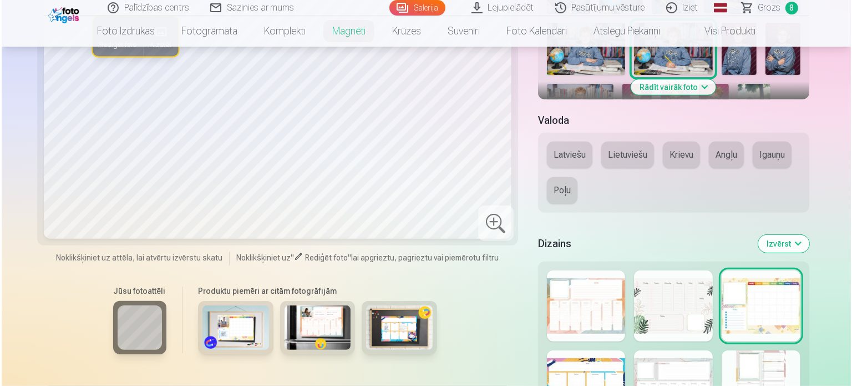
scroll to position [461, 0]
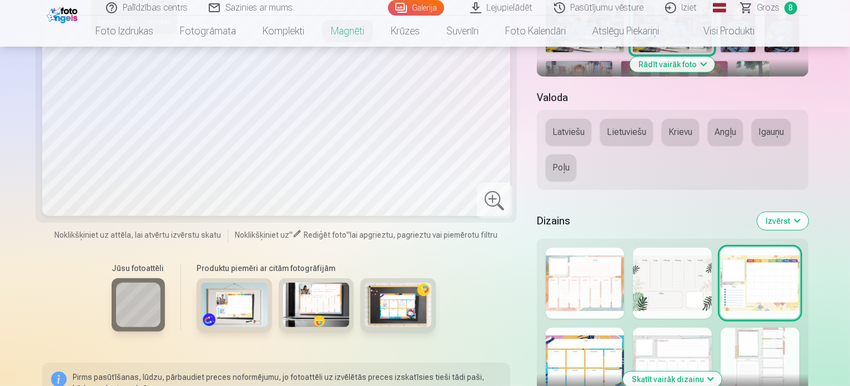
click at [561, 119] on button "Latviešu" at bounding box center [569, 132] width 46 height 27
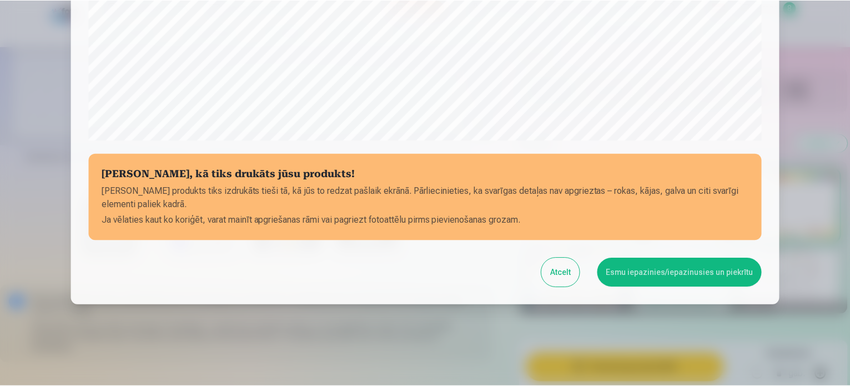
scroll to position [413, 0]
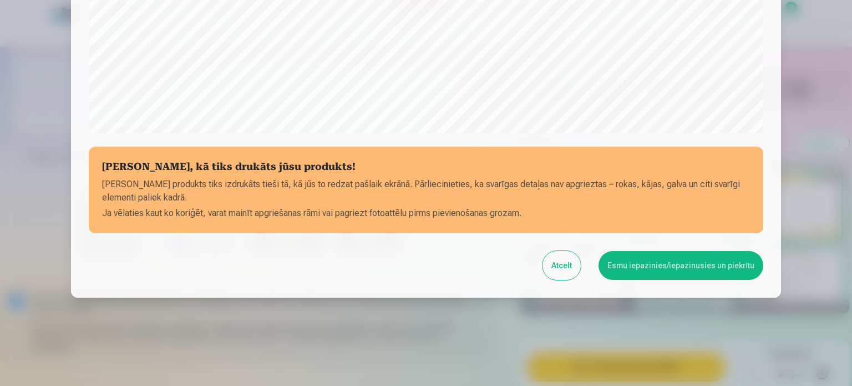
click at [802, 173] on div at bounding box center [426, 193] width 852 height 386
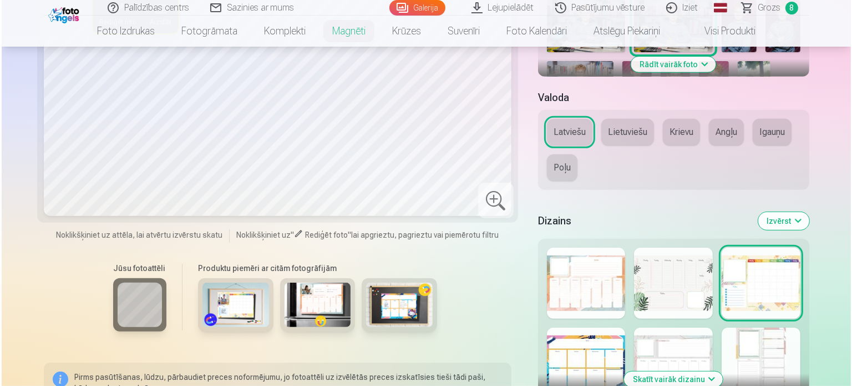
scroll to position [483, 0]
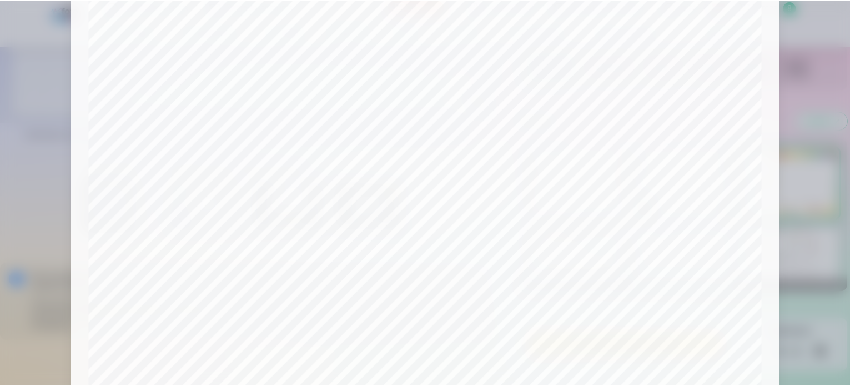
scroll to position [102, 0]
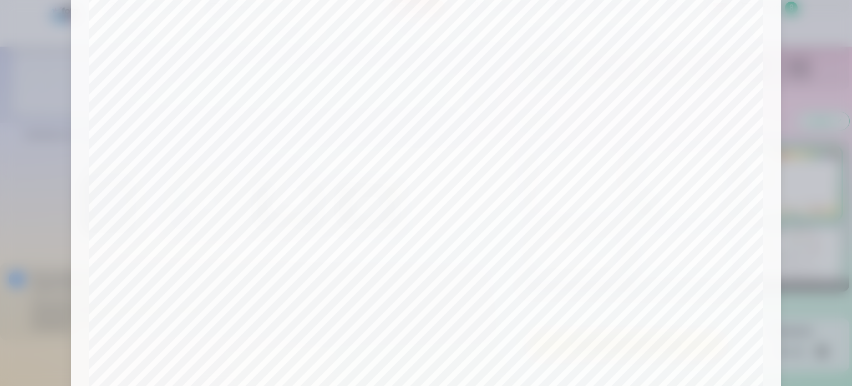
click at [819, 280] on div at bounding box center [426, 193] width 852 height 386
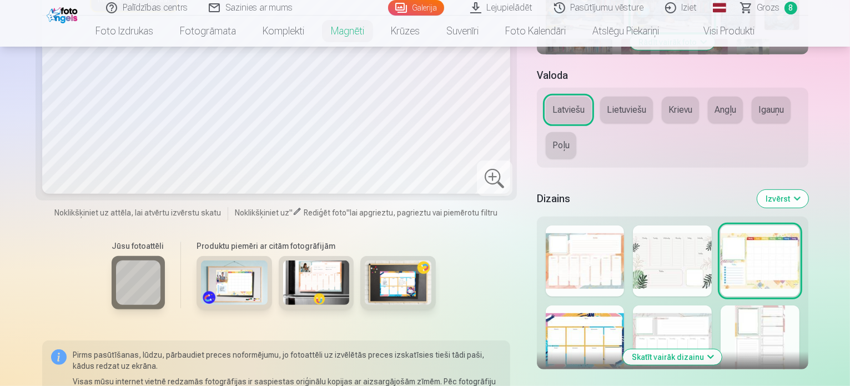
click at [685, 225] on div at bounding box center [672, 260] width 79 height 71
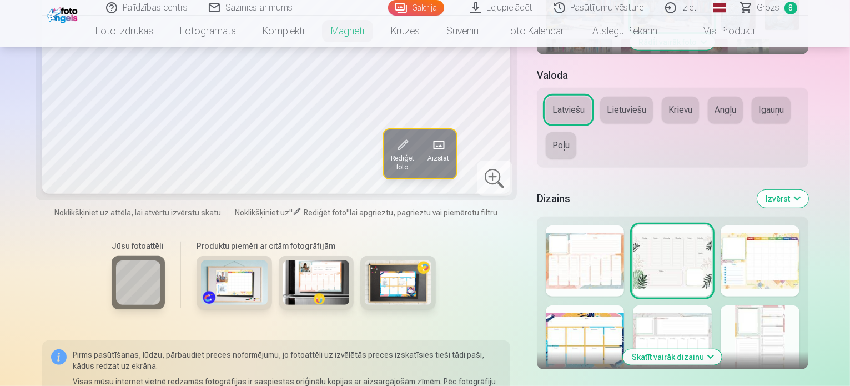
click at [795, 305] on div at bounding box center [759, 340] width 79 height 71
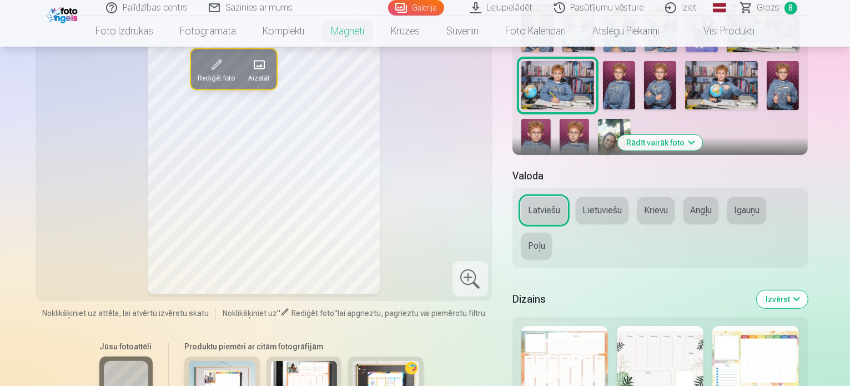
scroll to position [372, 0]
click at [568, 325] on div at bounding box center [564, 360] width 87 height 71
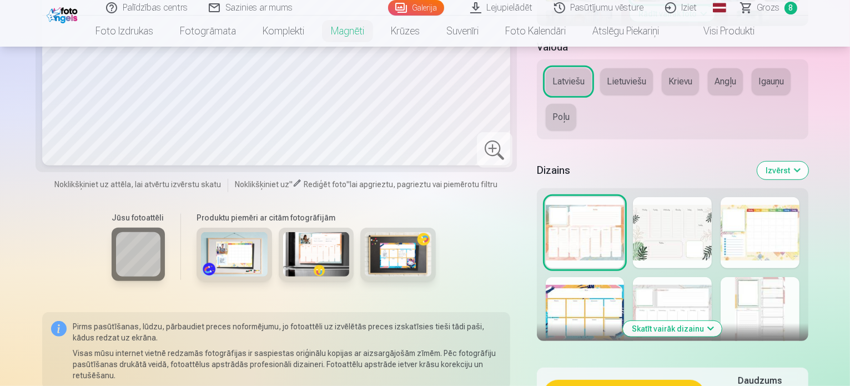
scroll to position [527, 0]
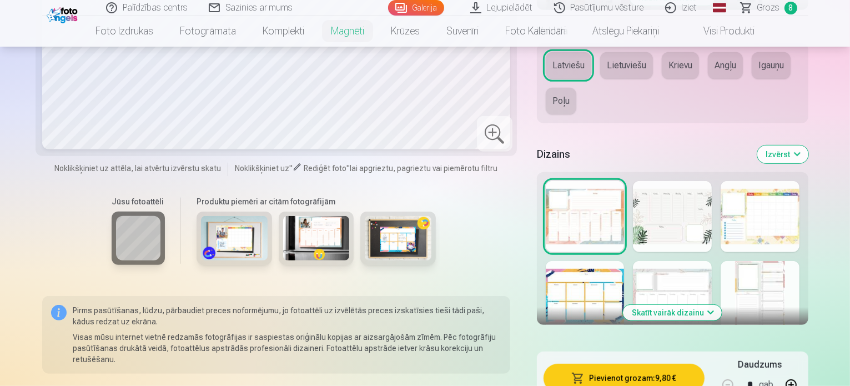
click at [206, 216] on img at bounding box center [234, 238] width 67 height 44
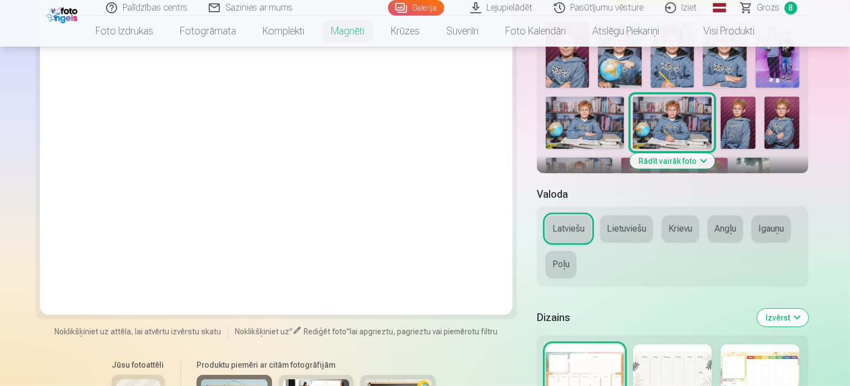
scroll to position [394, 0]
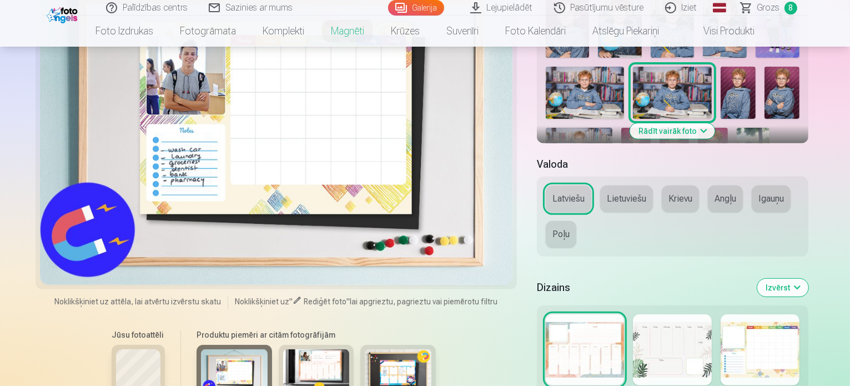
click at [284, 349] on img at bounding box center [316, 371] width 67 height 44
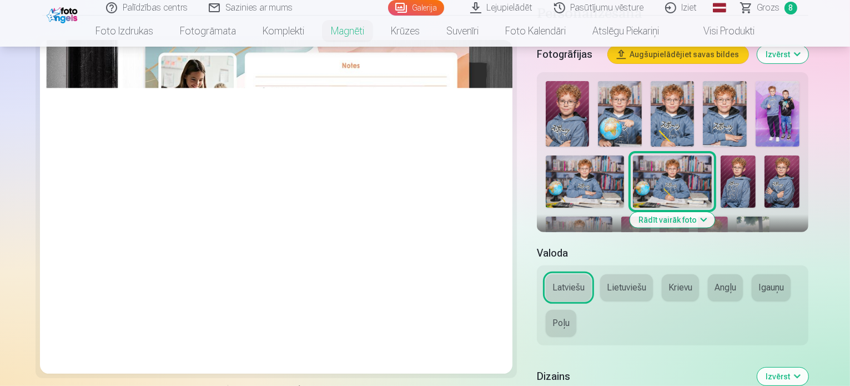
scroll to position [327, 0]
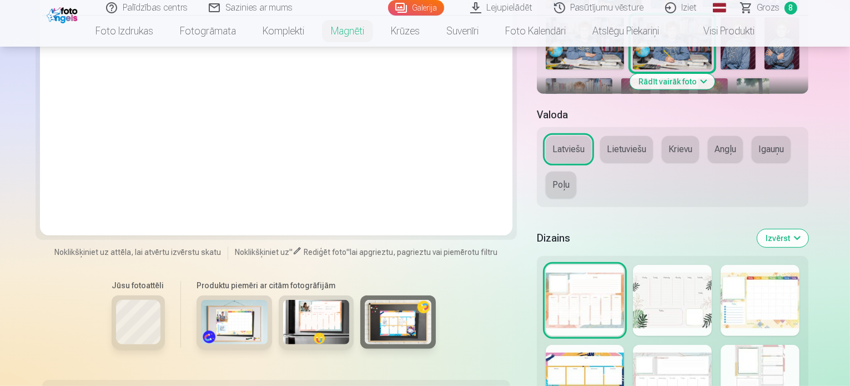
scroll to position [483, 0]
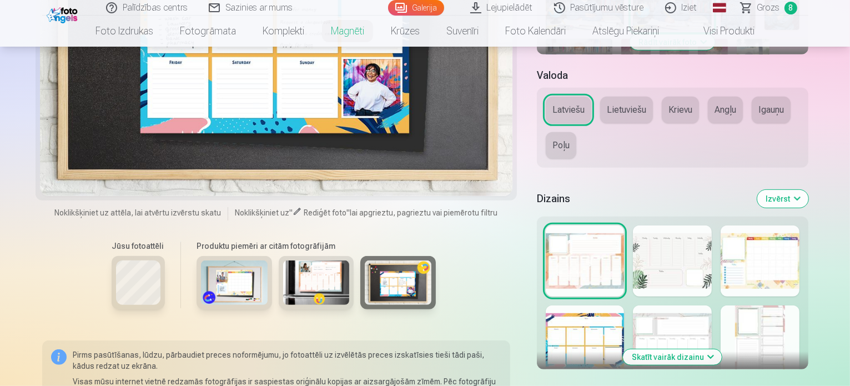
click at [591, 225] on div at bounding box center [585, 260] width 79 height 71
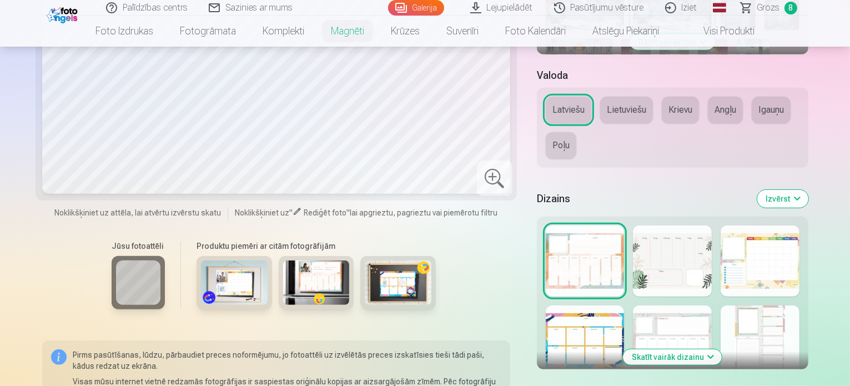
click at [562, 225] on div at bounding box center [585, 260] width 79 height 71
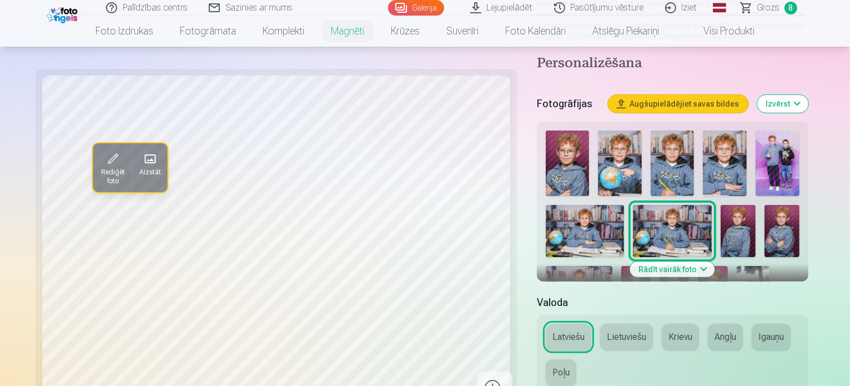
scroll to position [261, 0]
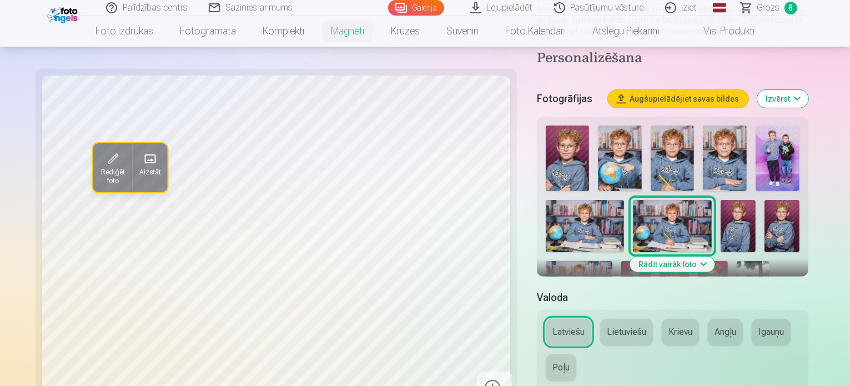
click at [477, 371] on div at bounding box center [495, 389] width 36 height 36
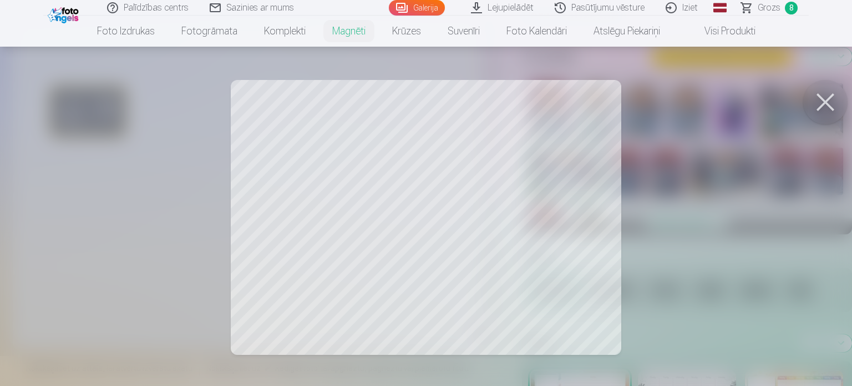
click at [830, 103] on button at bounding box center [826, 102] width 44 height 44
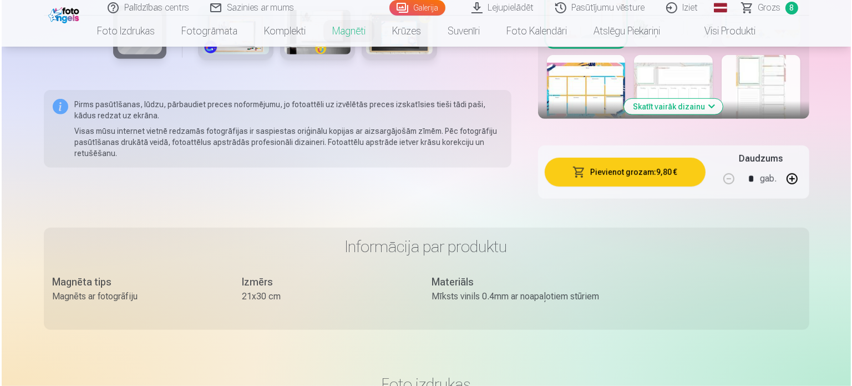
scroll to position [771, 0]
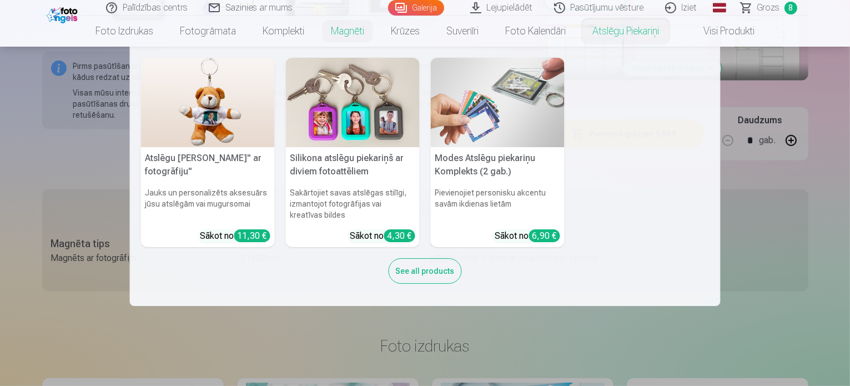
click at [802, 137] on nav "Atslēgu piekariņš Lācītis" ar fotogrāfiju" Jauks un personalizēts aksesuārs jūs…" at bounding box center [425, 176] width 850 height 259
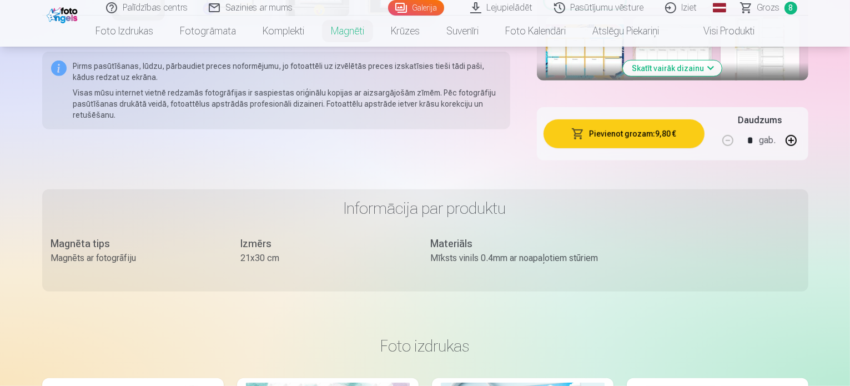
click at [673, 119] on button "Pievienot grozam : 9,80 €" at bounding box center [623, 133] width 161 height 29
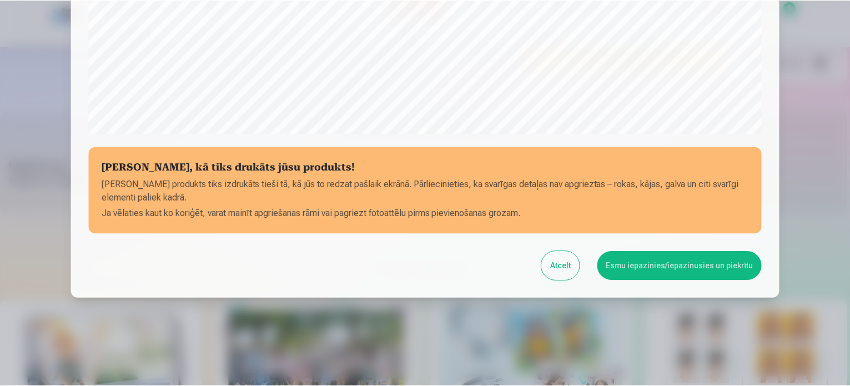
scroll to position [413, 0]
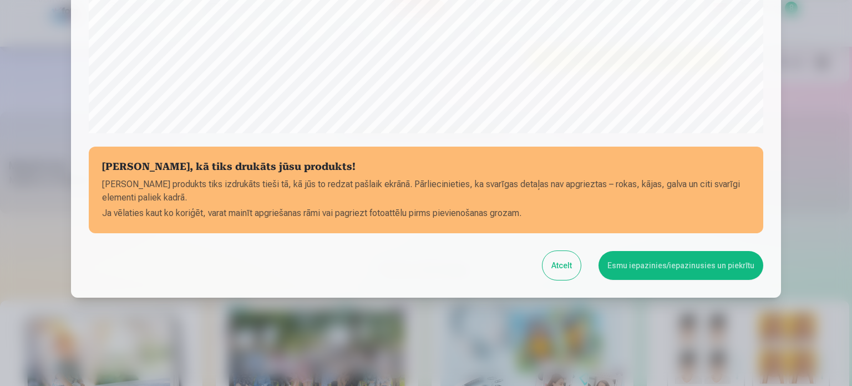
click at [664, 267] on button "Esmu iepazinies/iepazinusies un piekrītu" at bounding box center [681, 265] width 165 height 29
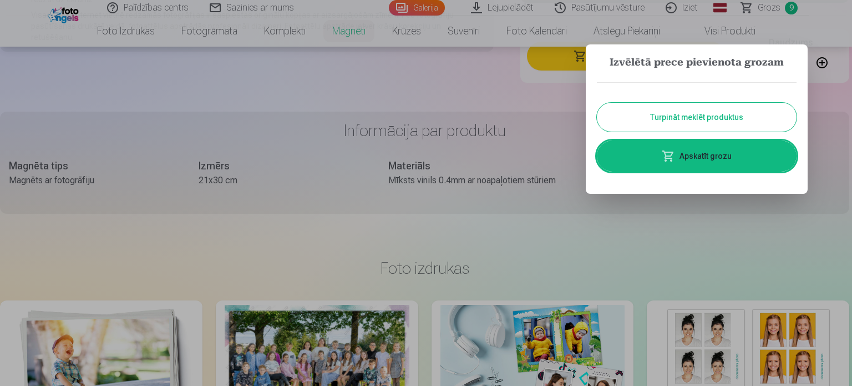
click at [719, 153] on link "Apskatīt grozu" at bounding box center [697, 155] width 200 height 31
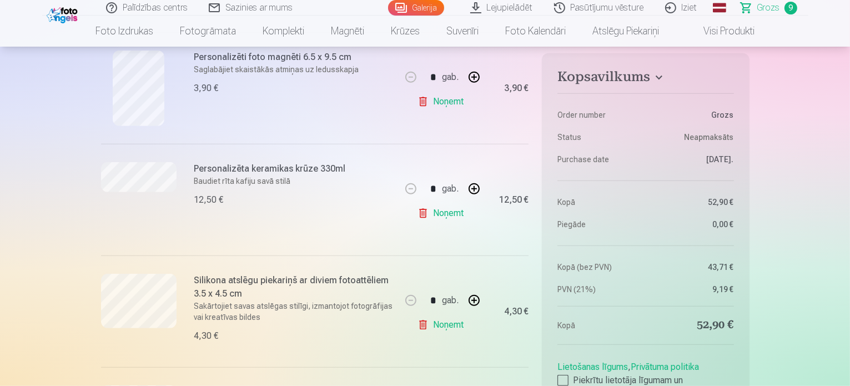
scroll to position [582, 0]
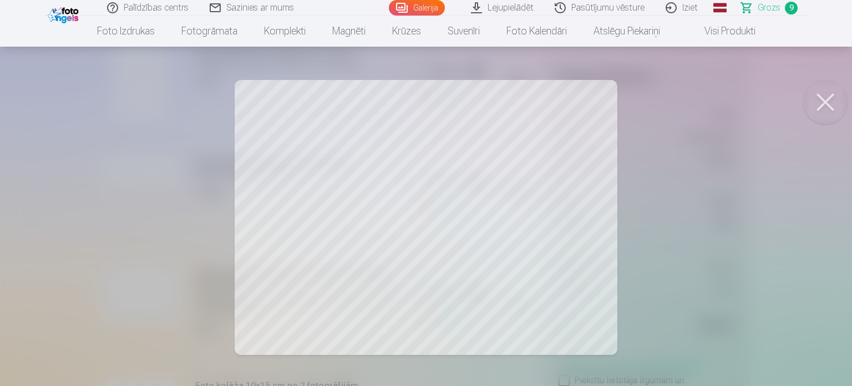
click at [834, 105] on button at bounding box center [826, 102] width 44 height 44
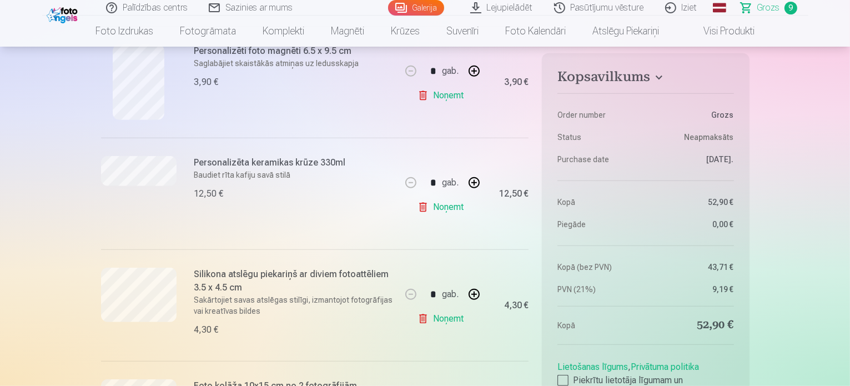
click at [563, 380] on div at bounding box center [562, 380] width 11 height 11
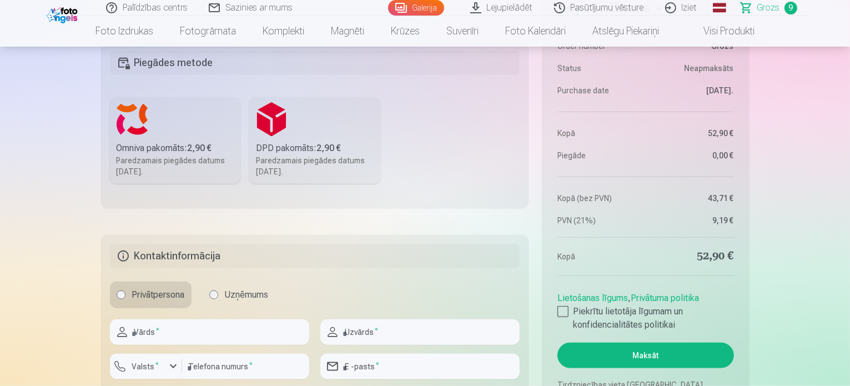
scroll to position [1270, 0]
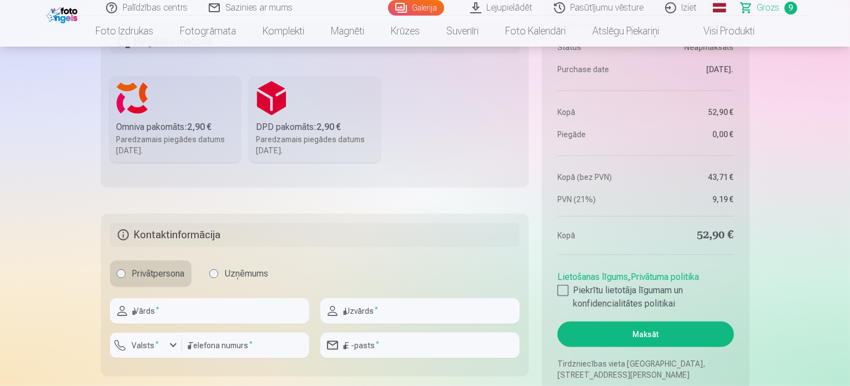
click at [186, 134] on div "Paredzamais piegādes datums 25.10.2025." at bounding box center [176, 145] width 118 height 22
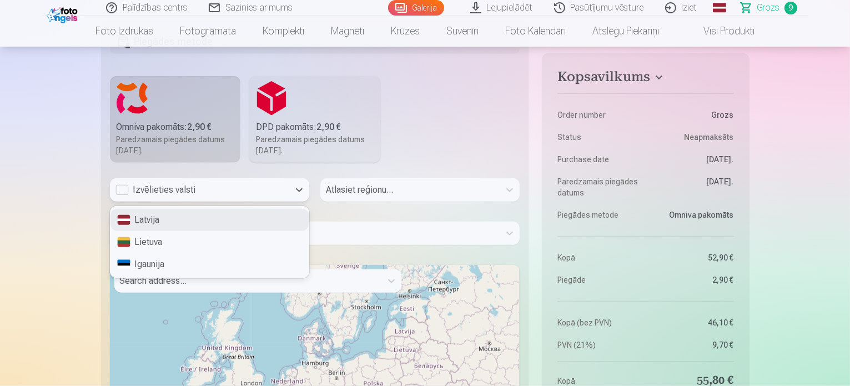
click at [178, 188] on div "Izvēlieties valsti" at bounding box center [199, 189] width 168 height 13
click at [166, 224] on div "Latvija" at bounding box center [209, 220] width 198 height 22
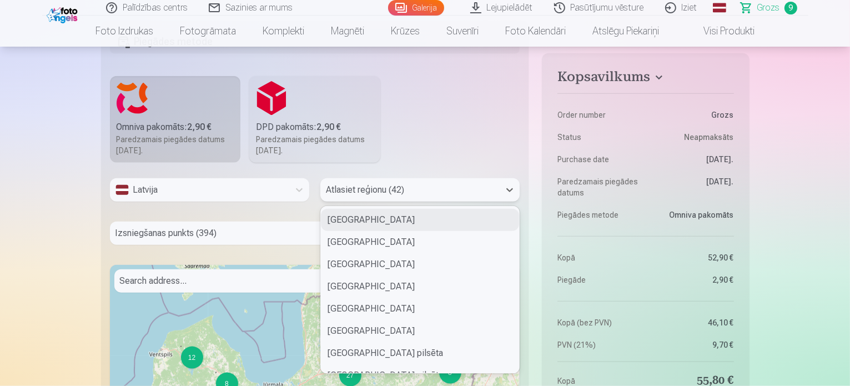
click at [364, 188] on div at bounding box center [410, 190] width 168 height 16
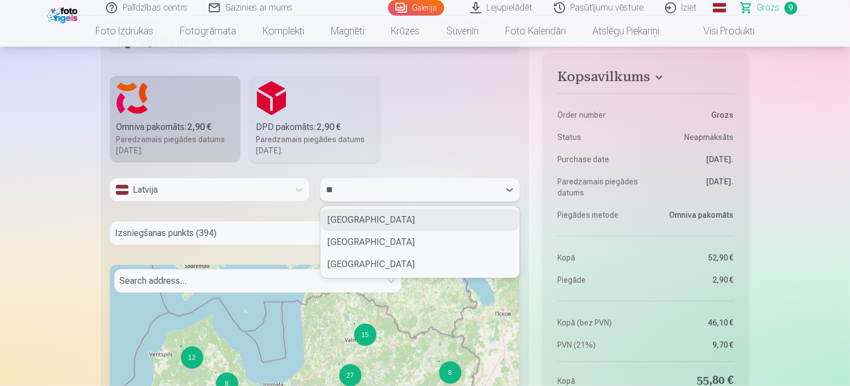
type input "***"
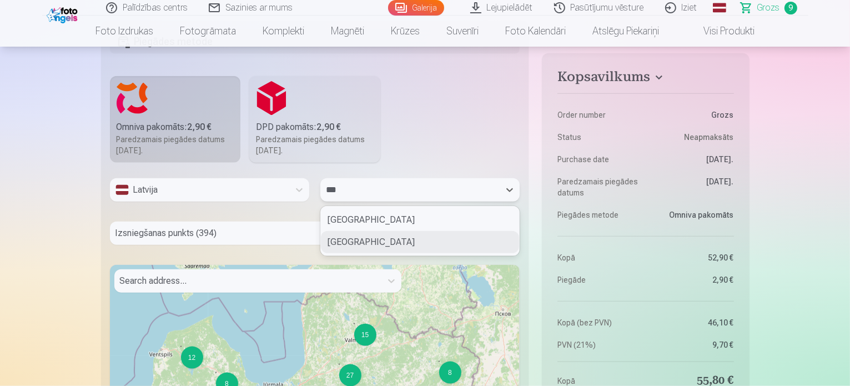
click at [370, 247] on div "Saldus novads" at bounding box center [420, 242] width 198 height 22
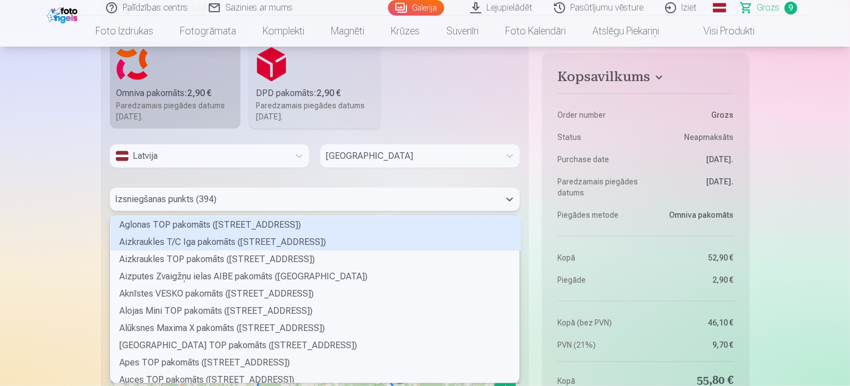
scroll to position [164, 406]
click at [289, 211] on div "394 results available. Use Up and Down to choose options, press Enter to select…" at bounding box center [315, 199] width 410 height 23
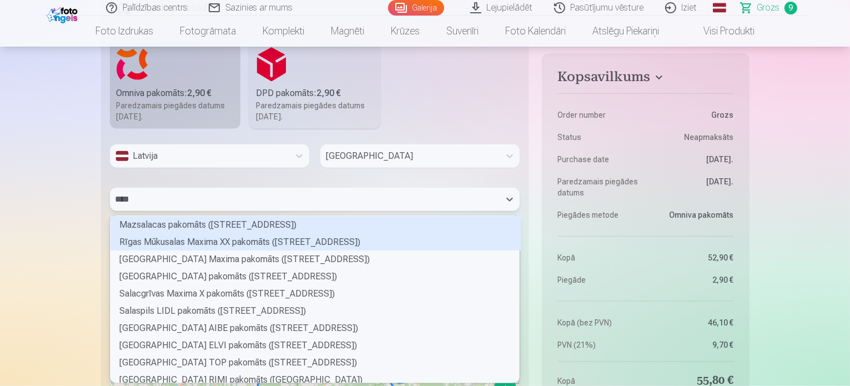
scroll to position [66, 406]
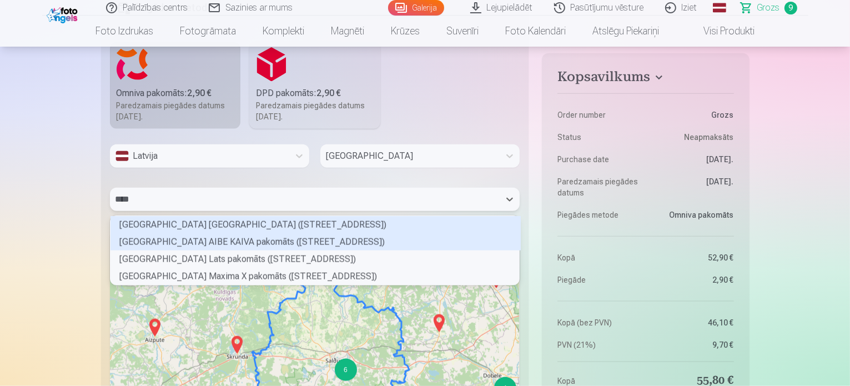
type input "*****"
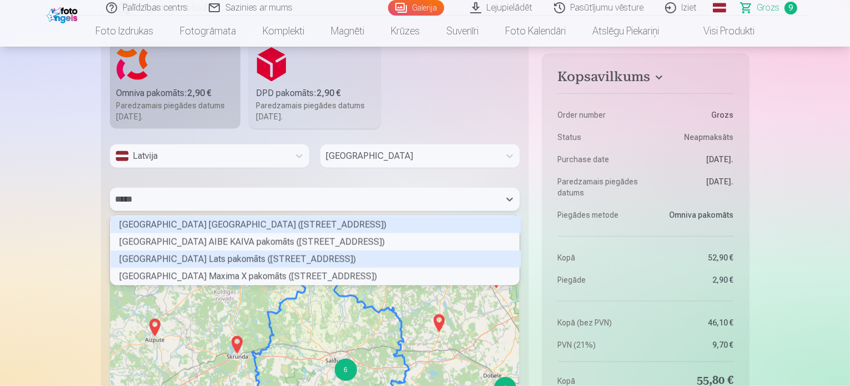
click at [256, 264] on div "Saldus Lielās ielas Lats pakomāts (Lielā iela 73)" at bounding box center [315, 258] width 410 height 17
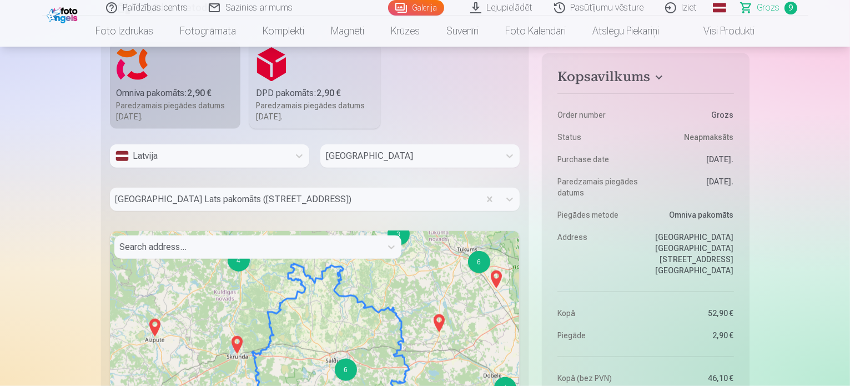
click at [256, 264] on div "7 5 3 7 4 13 6 4 2 2 2 9 7 15 4 6 3 18 16 9 30 8 103 2 11 3 5 + − Leaflet | © O…" at bounding box center [315, 370] width 410 height 278
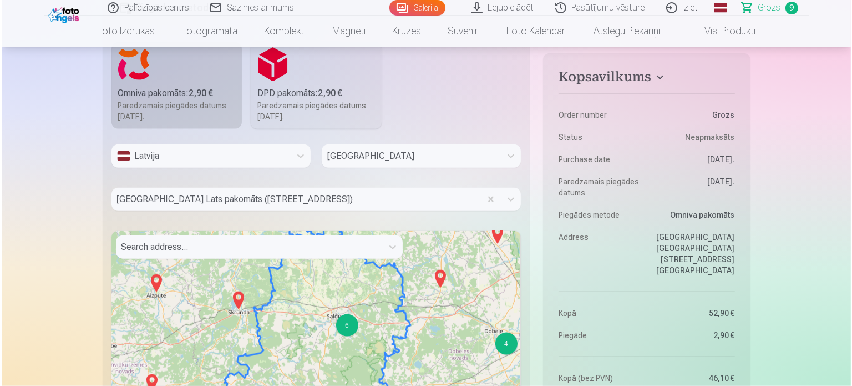
scroll to position [1642, 0]
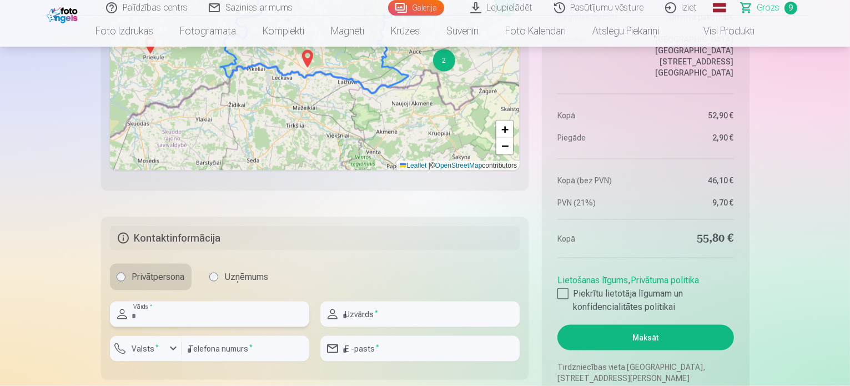
click at [235, 314] on input "text" at bounding box center [209, 314] width 199 height 26
type input "****"
click at [377, 311] on input "text" at bounding box center [419, 314] width 199 height 26
type input "*****"
click at [267, 350] on input "number" at bounding box center [245, 349] width 127 height 26
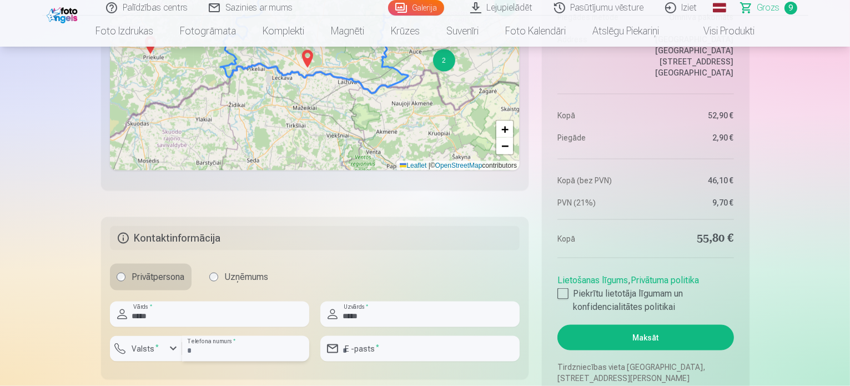
click at [267, 350] on input "number" at bounding box center [245, 349] width 127 height 26
type input "********"
click at [375, 351] on input "email" at bounding box center [419, 349] width 199 height 26
type input "**********"
click at [650, 335] on button "Maksāt" at bounding box center [645, 338] width 176 height 26
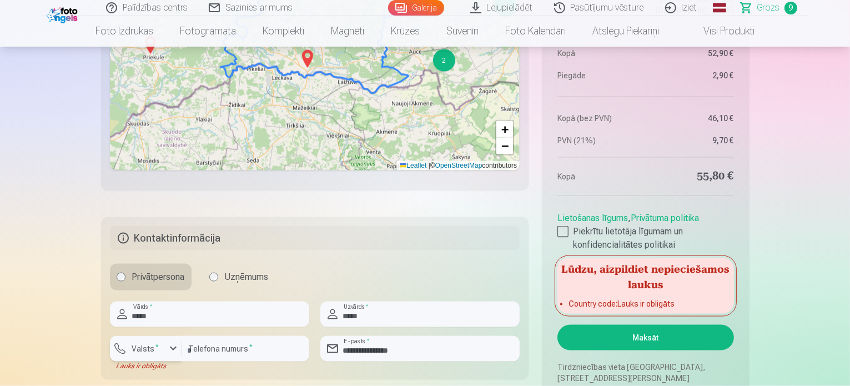
click at [169, 348] on div "button" at bounding box center [173, 348] width 13 height 13
click at [177, 373] on li "+371 Latvija" at bounding box center [158, 375] width 79 height 22
click at [596, 339] on button "Maksāt" at bounding box center [645, 338] width 176 height 26
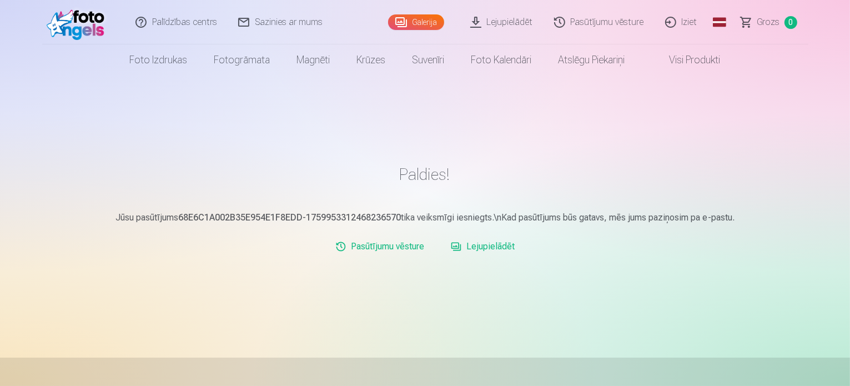
click at [498, 244] on link "Lejupielādēt" at bounding box center [482, 246] width 73 height 22
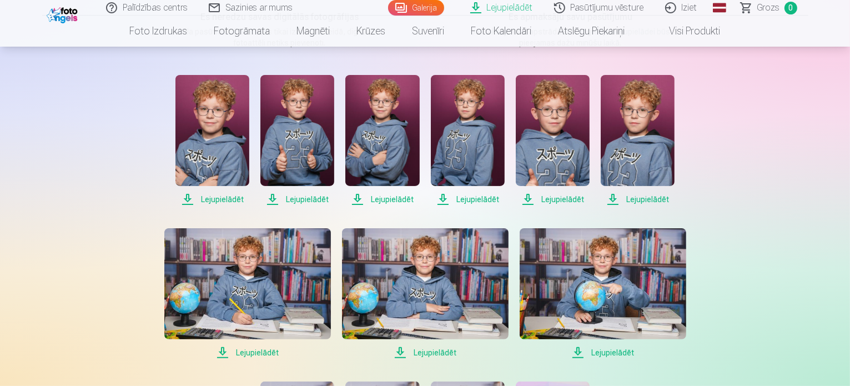
scroll to position [205, 0]
click at [227, 195] on span "Lejupielādēt" at bounding box center [212, 198] width 74 height 13
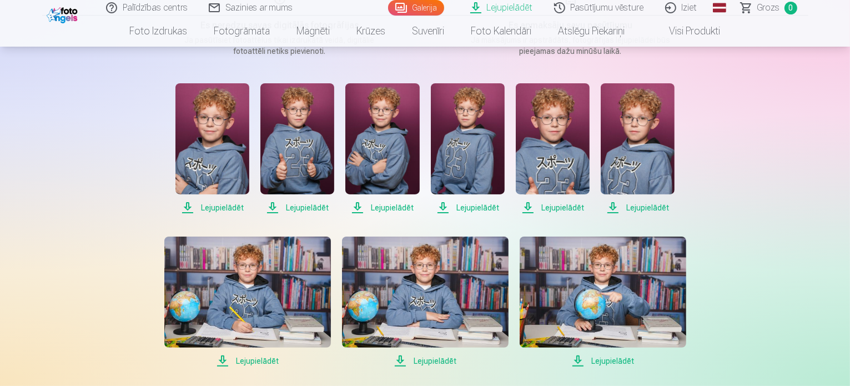
scroll to position [198, 0]
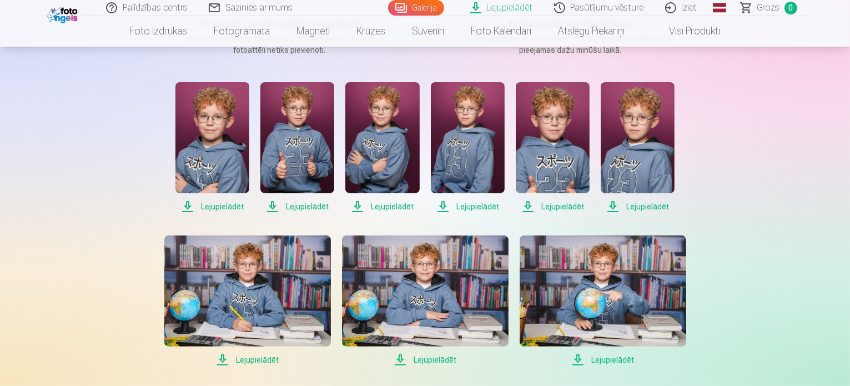
click at [309, 204] on span "Lejupielādēt" at bounding box center [297, 206] width 74 height 13
click at [384, 205] on span "Lejupielādēt" at bounding box center [382, 206] width 74 height 13
click at [473, 206] on span "Lejupielādēt" at bounding box center [468, 206] width 74 height 13
click at [562, 202] on span "Lejupielādēt" at bounding box center [553, 206] width 74 height 13
click at [559, 208] on span "Lejupielādēt" at bounding box center [553, 206] width 74 height 13
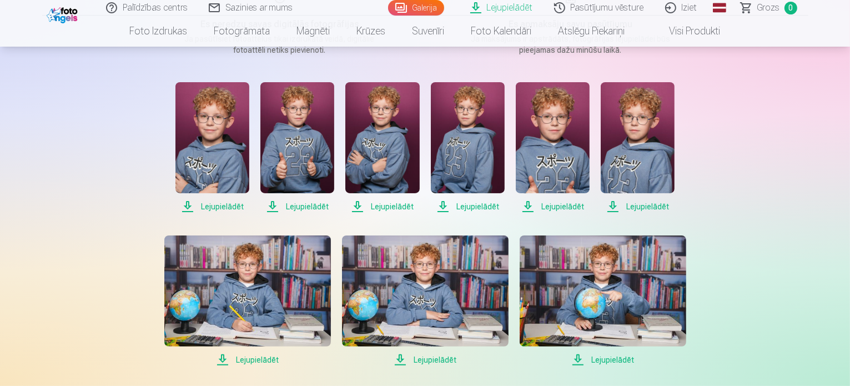
click at [634, 208] on span "Lejupielādēt" at bounding box center [638, 206] width 74 height 13
click at [263, 361] on span "Lejupielādēt" at bounding box center [247, 359] width 167 height 13
click at [425, 362] on span "Lejupielādēt" at bounding box center [425, 359] width 167 height 13
click at [613, 359] on span "Lejupielādēt" at bounding box center [602, 359] width 167 height 13
drag, startPoint x: 849, startPoint y: 79, endPoint x: 851, endPoint y: 119, distance: 40.5
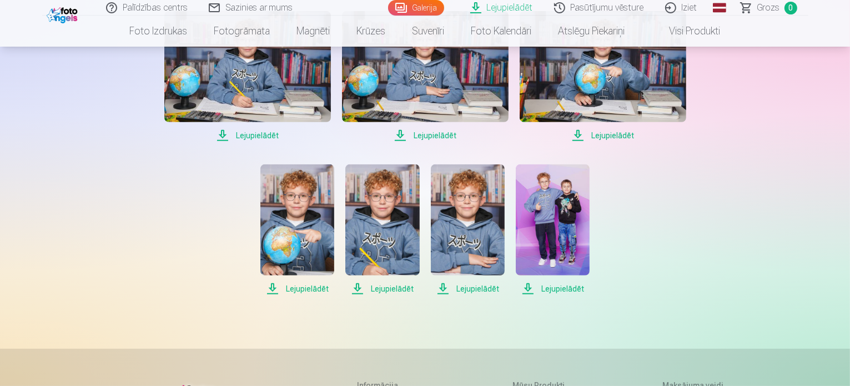
scroll to position [425, 0]
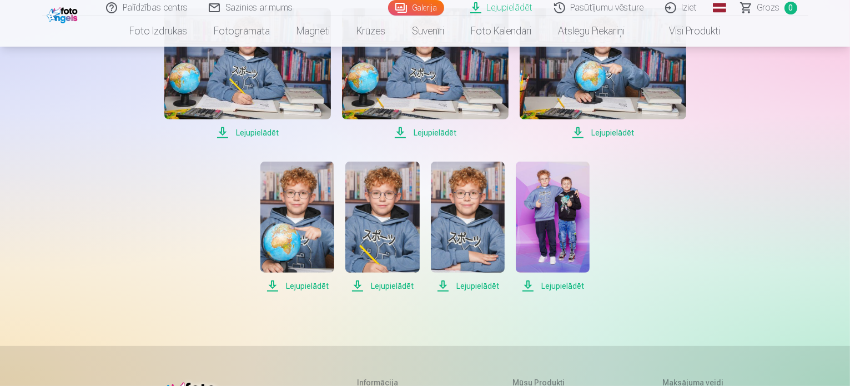
click at [314, 285] on span "Lejupielādēt" at bounding box center [297, 285] width 74 height 13
click at [403, 286] on span "Lejupielādēt" at bounding box center [382, 285] width 74 height 13
click at [477, 289] on span "Lejupielādēt" at bounding box center [468, 285] width 74 height 13
click at [562, 285] on span "Lejupielādēt" at bounding box center [553, 285] width 74 height 13
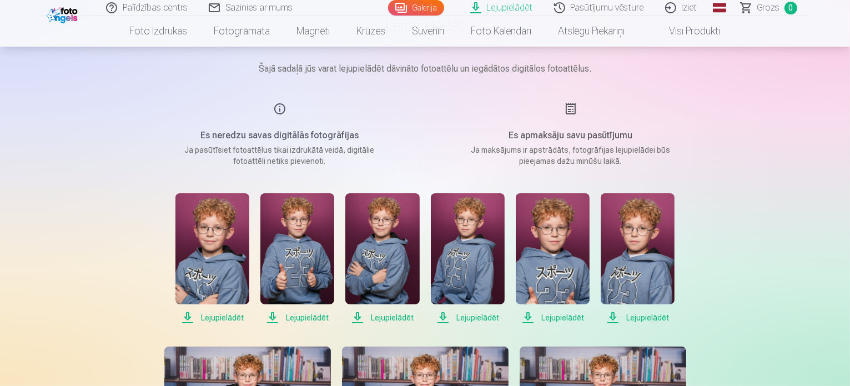
scroll to position [0, 0]
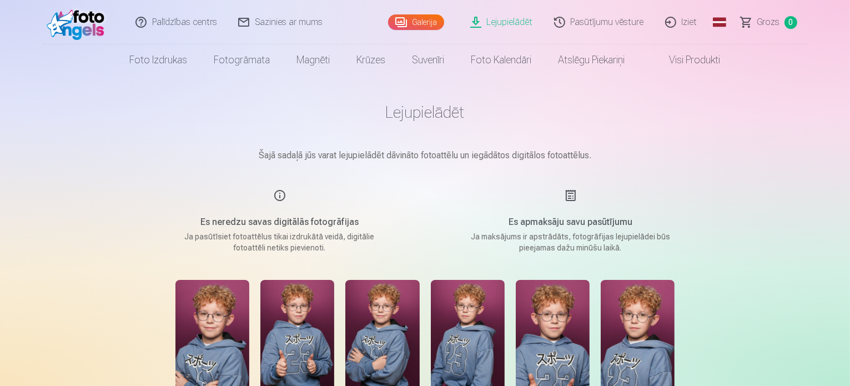
click at [519, 19] on link "Lejupielādēt" at bounding box center [502, 22] width 84 height 44
click at [422, 23] on link "Galerija" at bounding box center [416, 22] width 56 height 16
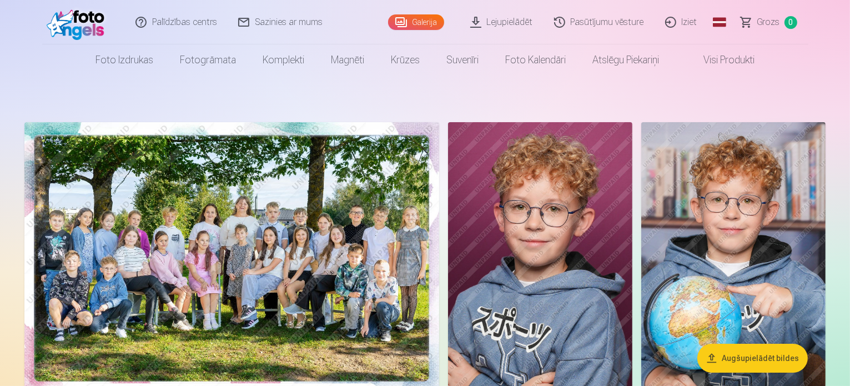
click at [286, 295] on img at bounding box center [231, 260] width 415 height 276
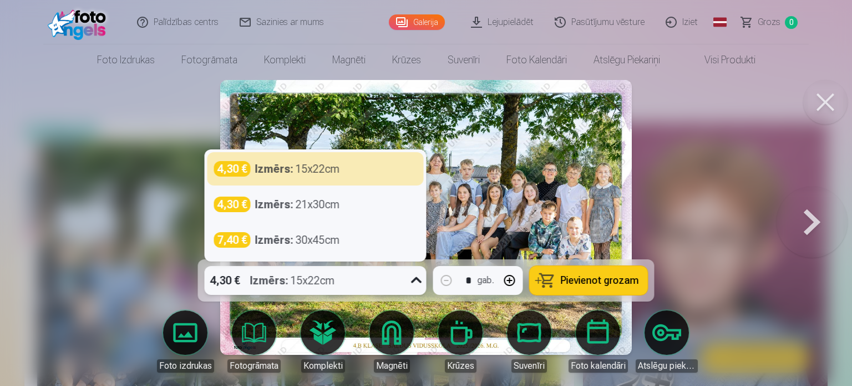
click at [419, 278] on icon at bounding box center [417, 280] width 18 height 18
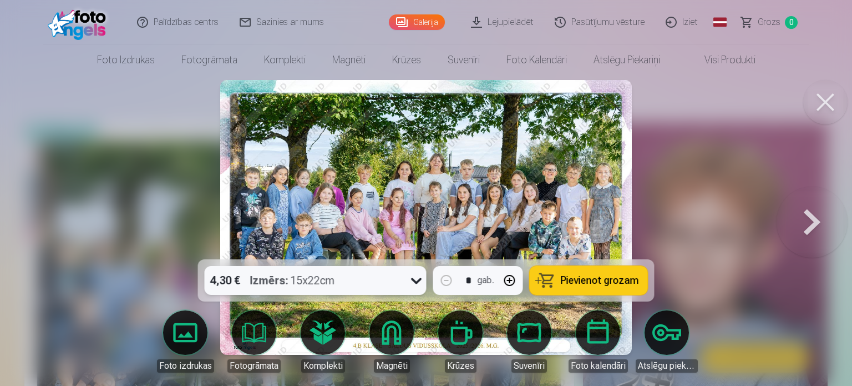
click at [419, 278] on icon at bounding box center [417, 280] width 18 height 18
click at [431, 208] on img at bounding box center [426, 217] width 412 height 275
click at [801, 226] on button at bounding box center [812, 217] width 71 height 62
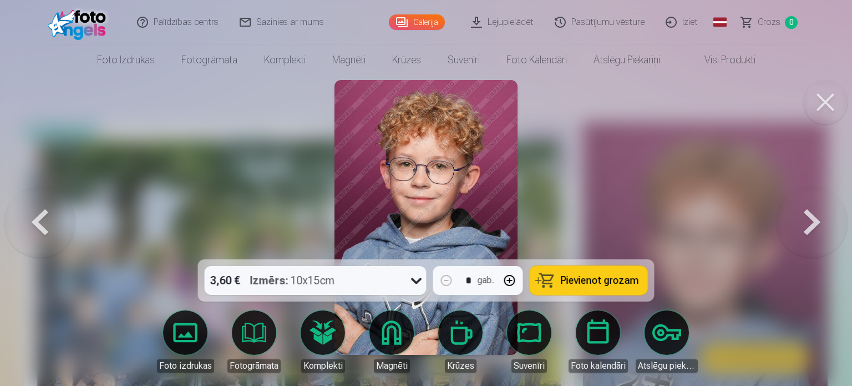
click at [833, 102] on button at bounding box center [826, 102] width 44 height 44
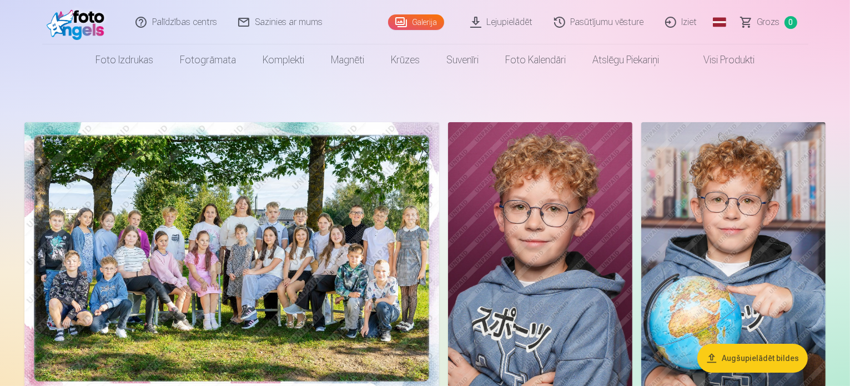
click at [135, 324] on img at bounding box center [231, 260] width 415 height 276
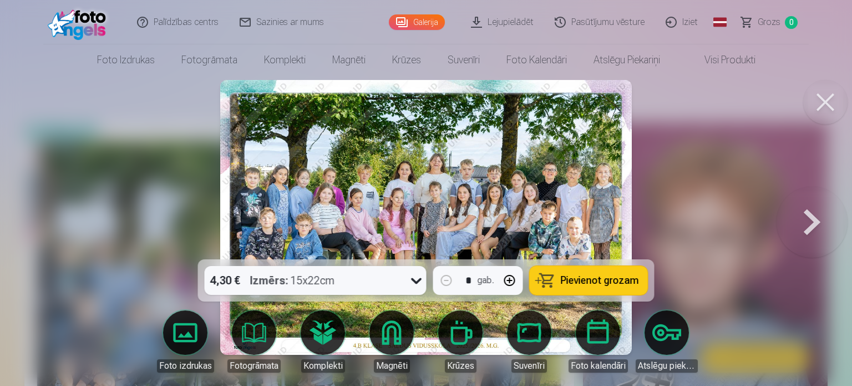
click at [307, 233] on img at bounding box center [426, 217] width 412 height 275
click at [624, 27] on link "Pasūtījumu vēsture" at bounding box center [600, 22] width 111 height 44
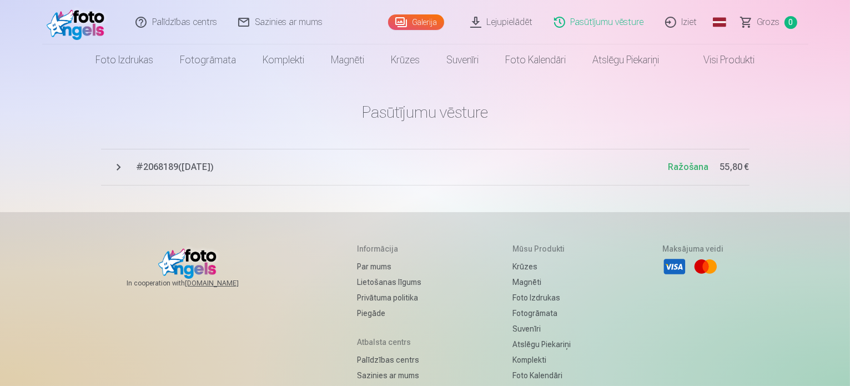
click at [369, 170] on span "# 2068189 ( [DATE] )" at bounding box center [403, 166] width 532 height 13
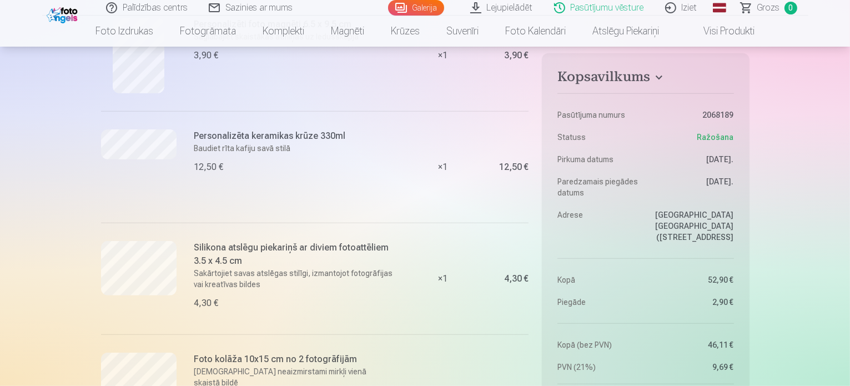
scroll to position [551, 0]
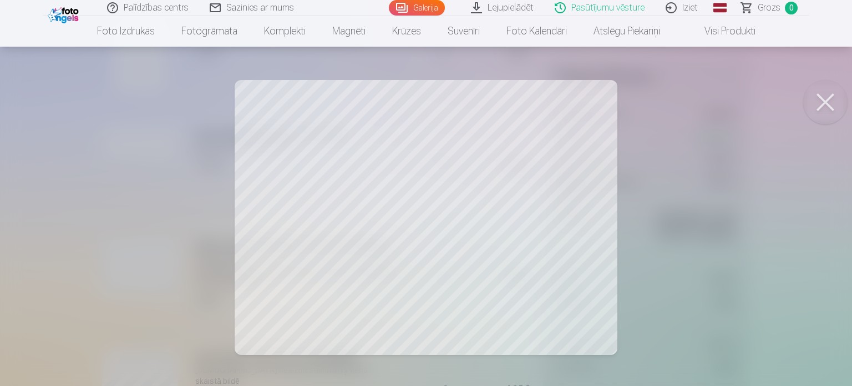
click at [830, 95] on button at bounding box center [826, 102] width 44 height 44
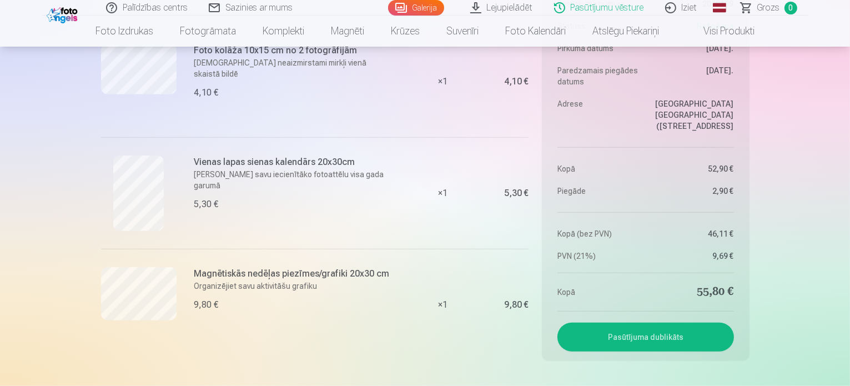
scroll to position [861, 0]
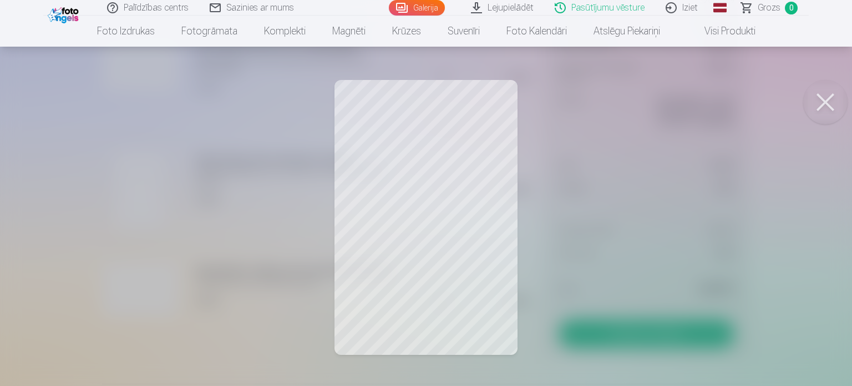
click at [834, 103] on button at bounding box center [826, 102] width 44 height 44
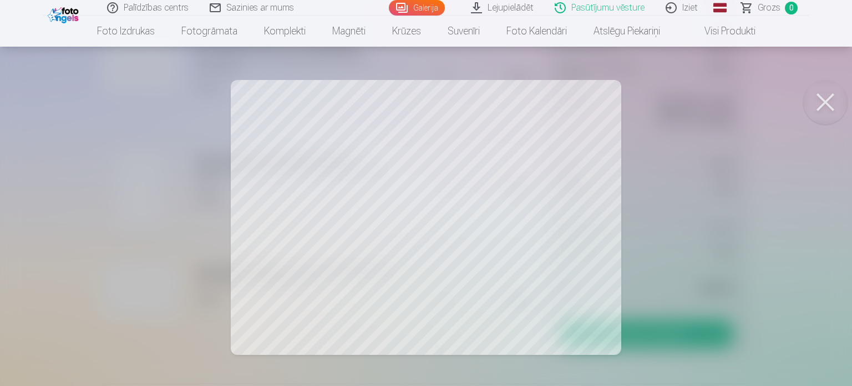
click at [816, 106] on button at bounding box center [826, 102] width 44 height 44
